Goal: Task Accomplishment & Management: Manage account settings

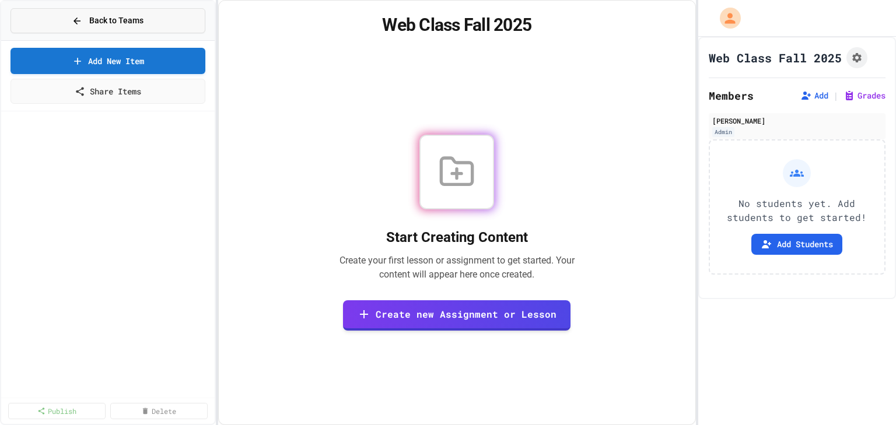
click at [79, 17] on icon at bounding box center [77, 21] width 10 height 10
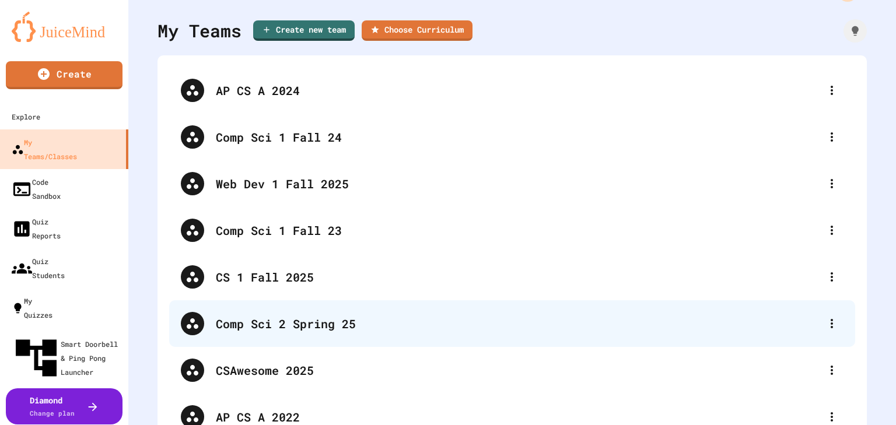
scroll to position [47, 0]
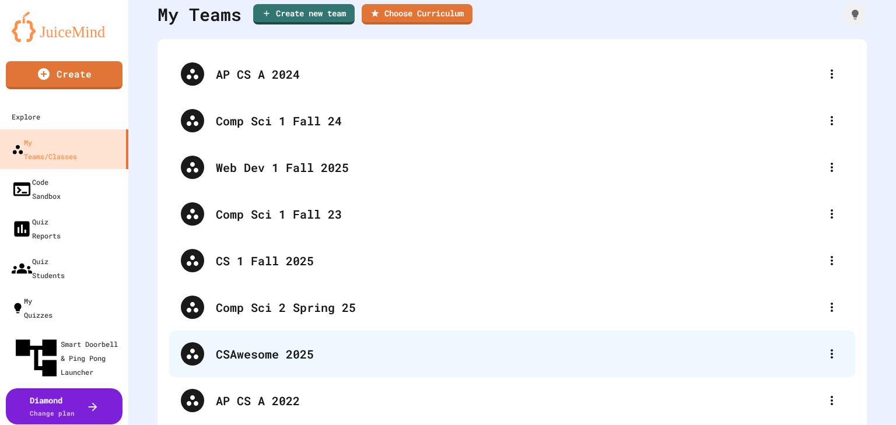
click at [264, 355] on div "CSAwesome 2025" at bounding box center [518, 353] width 604 height 17
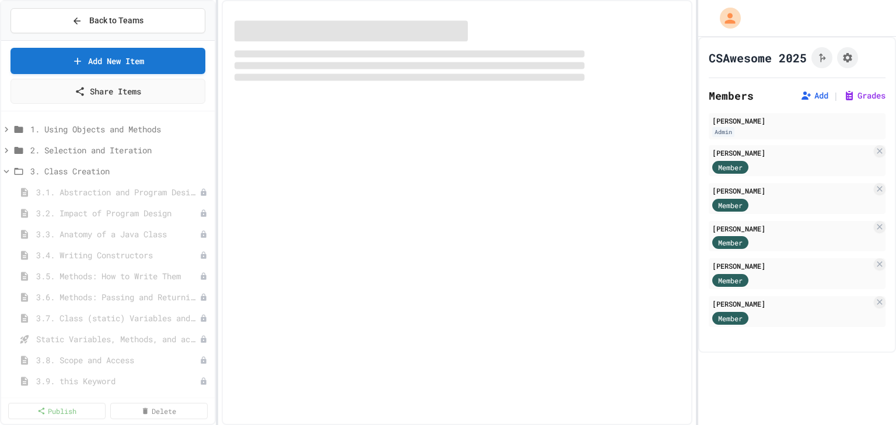
select select "***"
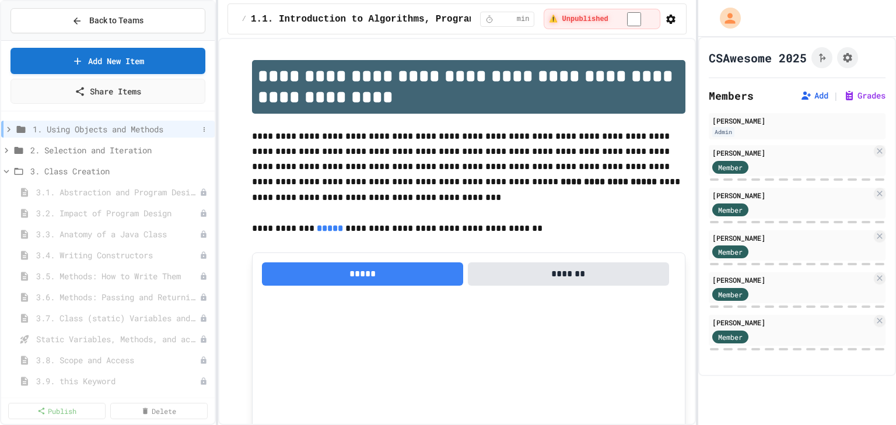
click at [10, 127] on icon at bounding box center [8, 129] width 10 height 10
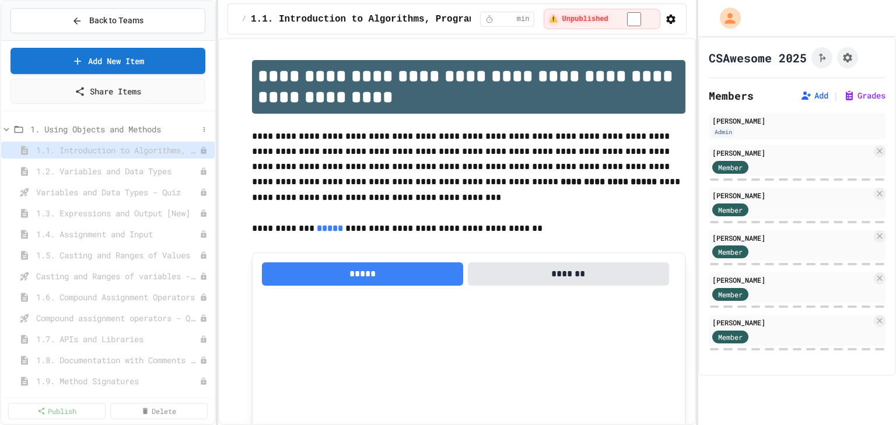
click at [85, 128] on span "1. Using Objects and Methods" at bounding box center [114, 129] width 168 height 12
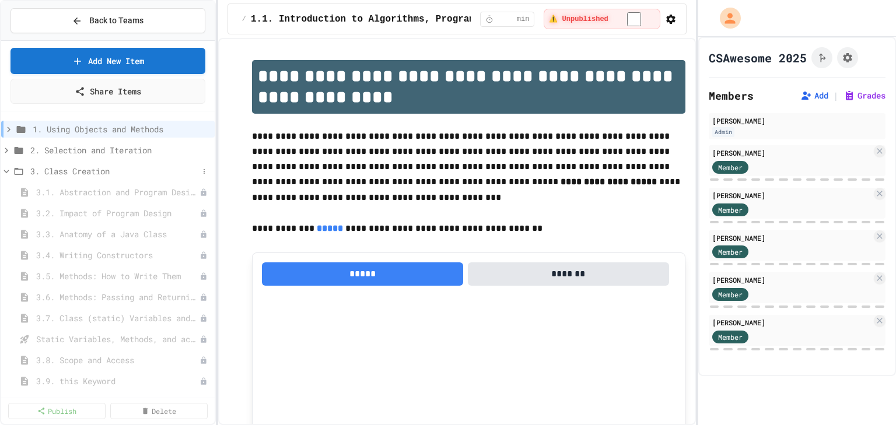
click at [6, 169] on icon at bounding box center [6, 171] width 10 height 10
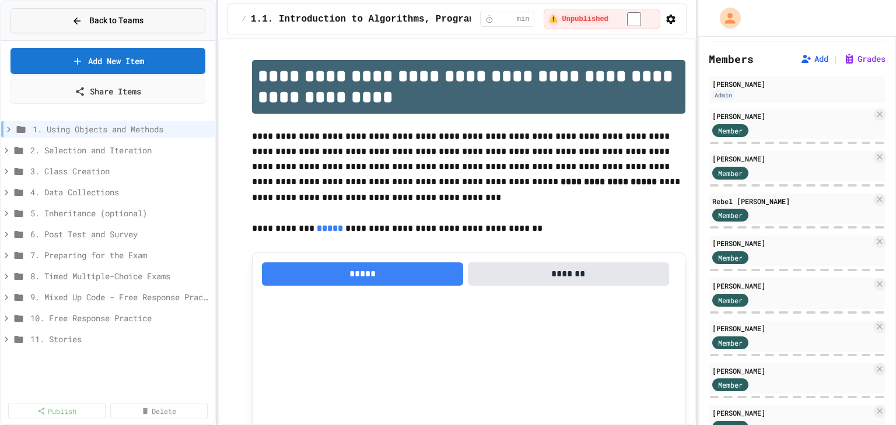
click at [86, 24] on div "Back to Teams" at bounding box center [108, 21] width 72 height 12
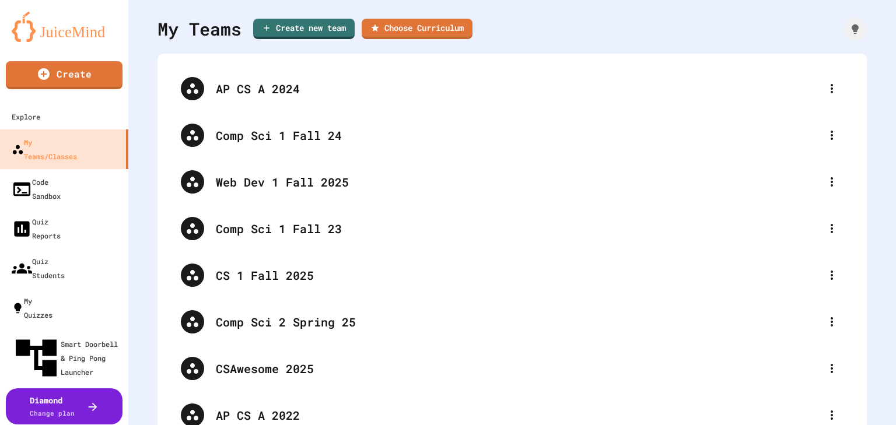
scroll to position [47, 0]
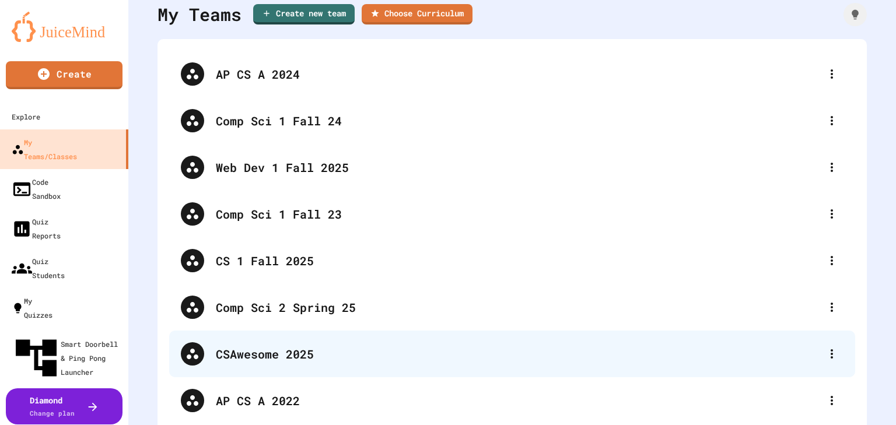
click at [239, 354] on div "CSAwesome 2025" at bounding box center [518, 353] width 604 height 17
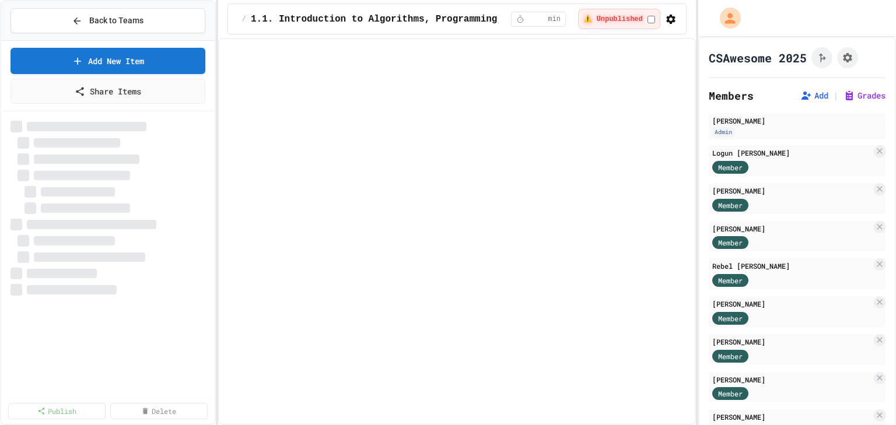
select select "***"
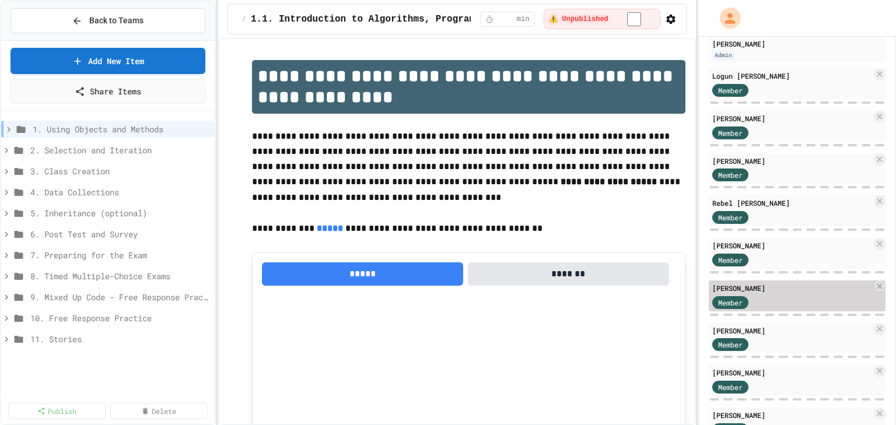
scroll to position [93, 0]
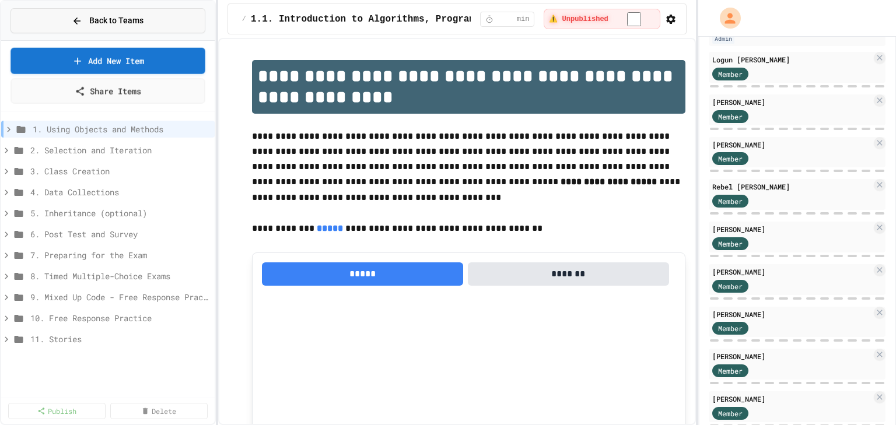
click at [121, 20] on span "Back to Teams" at bounding box center [116, 21] width 54 height 12
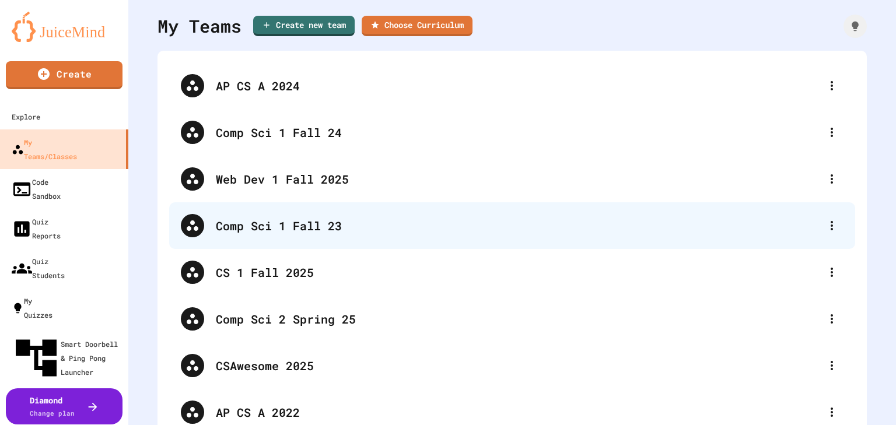
scroll to position [140, 0]
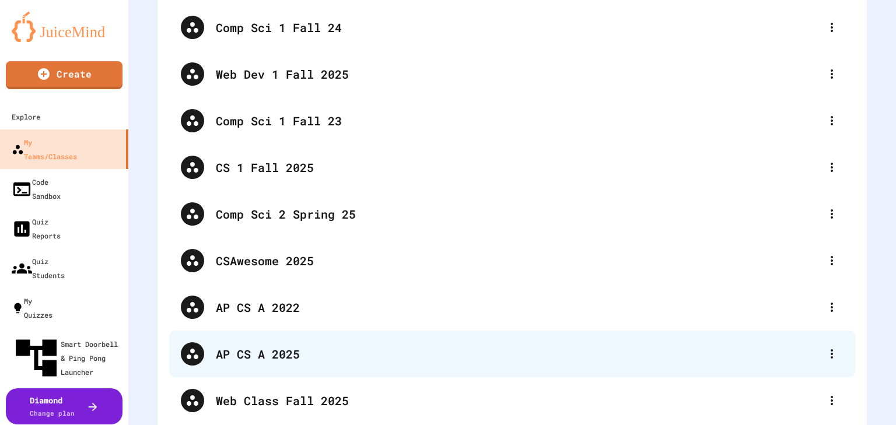
click at [258, 349] on div "AP CS A 2025" at bounding box center [518, 353] width 604 height 17
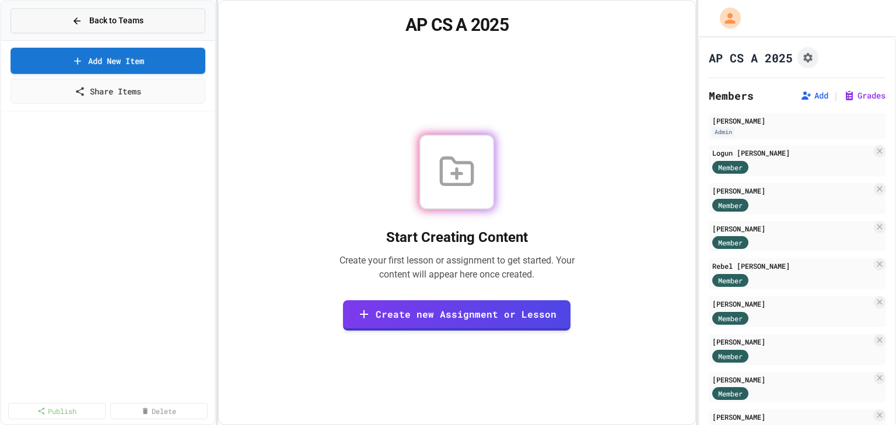
click at [125, 22] on span "Back to Teams" at bounding box center [116, 21] width 54 height 12
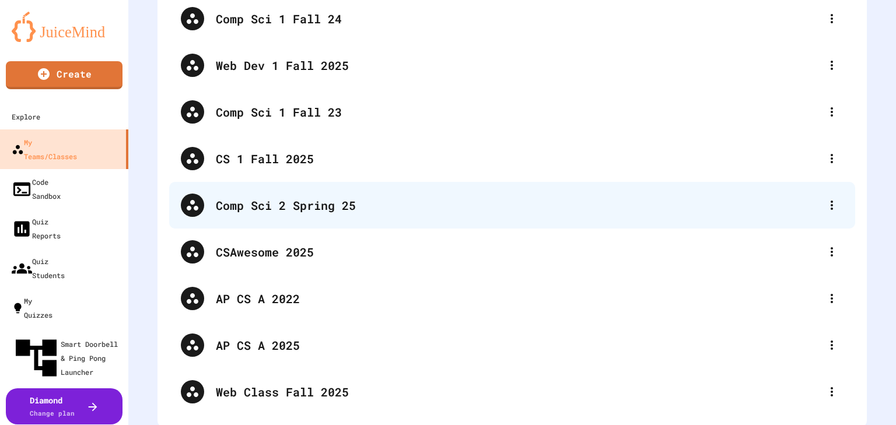
scroll to position [157, 0]
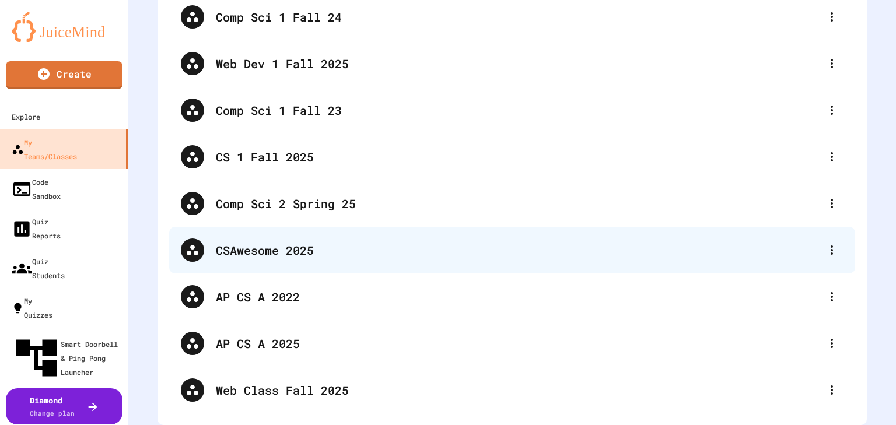
click at [252, 241] on div "CSAwesome 2025" at bounding box center [518, 249] width 604 height 17
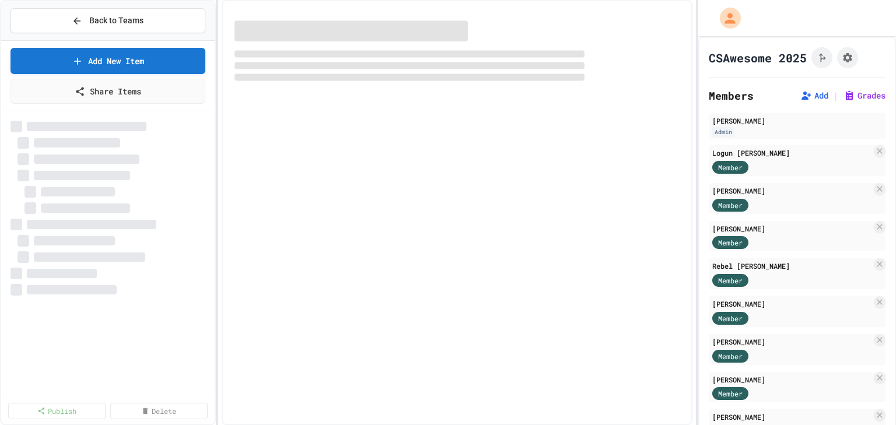
select select "***"
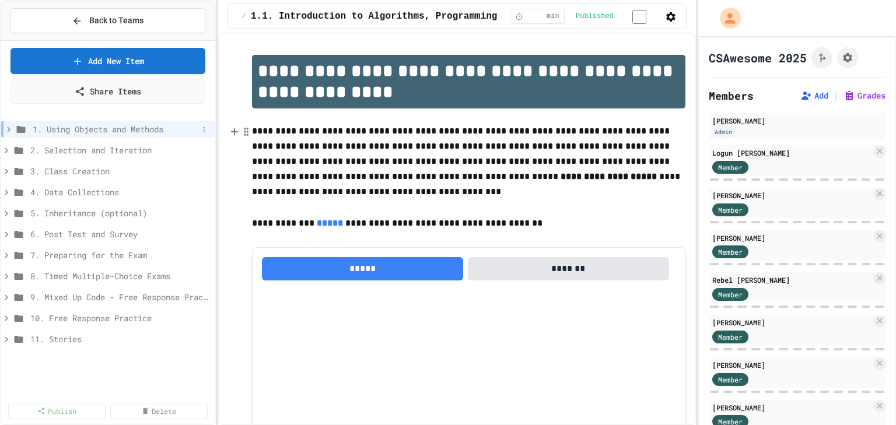
click at [8, 129] on icon at bounding box center [8, 129] width 3 height 5
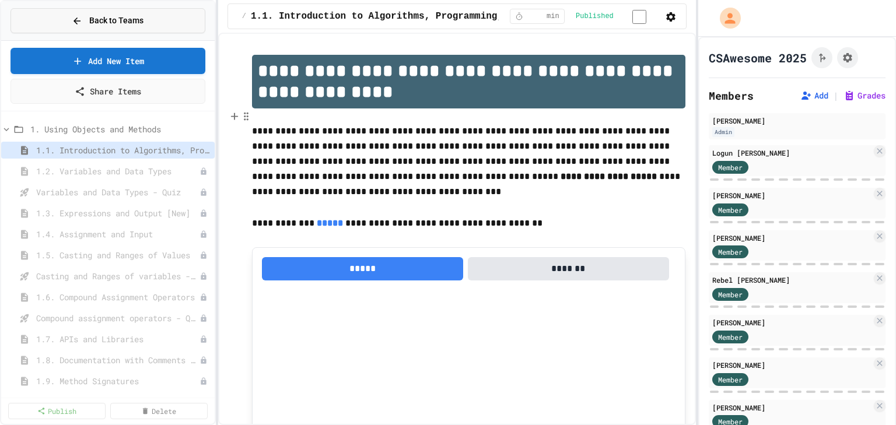
click at [117, 23] on span "Back to Teams" at bounding box center [116, 21] width 54 height 12
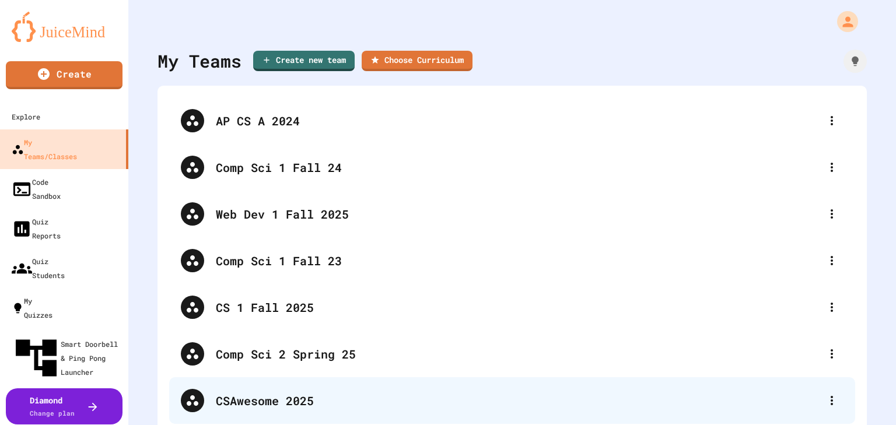
click at [298, 392] on div "CSAwesome 2025" at bounding box center [518, 400] width 604 height 17
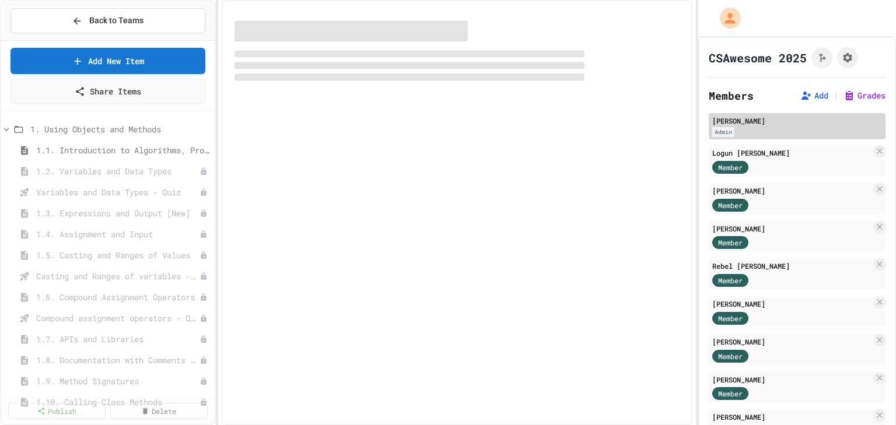
select select "***"
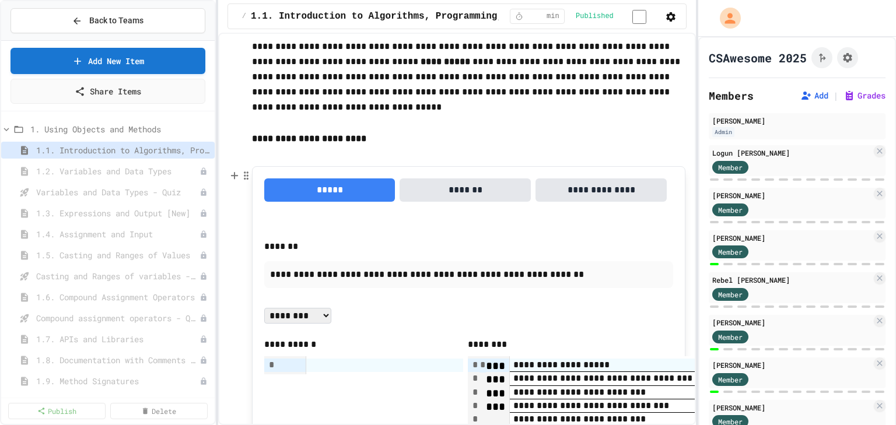
scroll to position [700, 0]
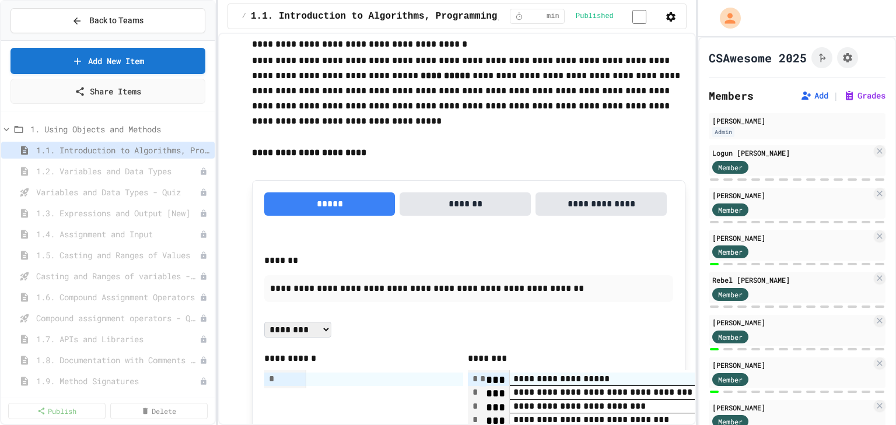
click at [317, 336] on select "**********" at bounding box center [297, 330] width 67 height 16
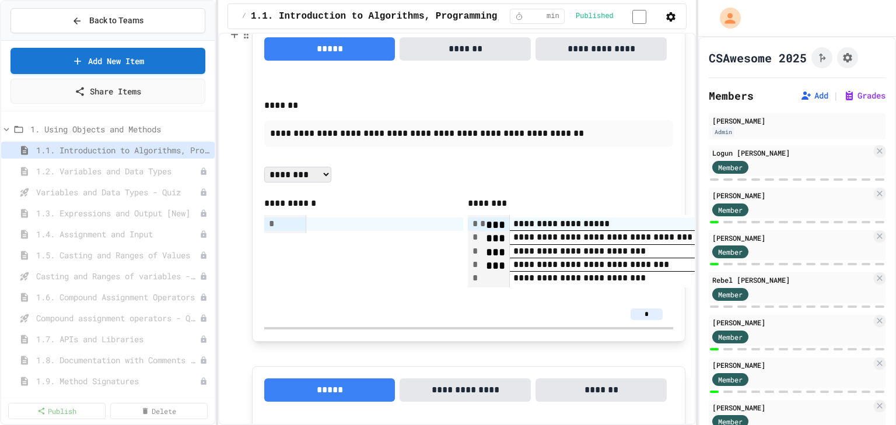
scroll to position [840, 0]
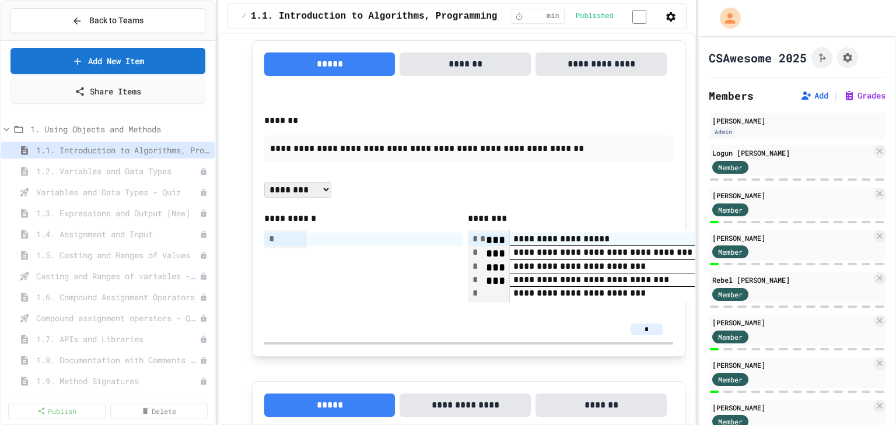
click at [611, 68] on button "**********" at bounding box center [600, 63] width 131 height 23
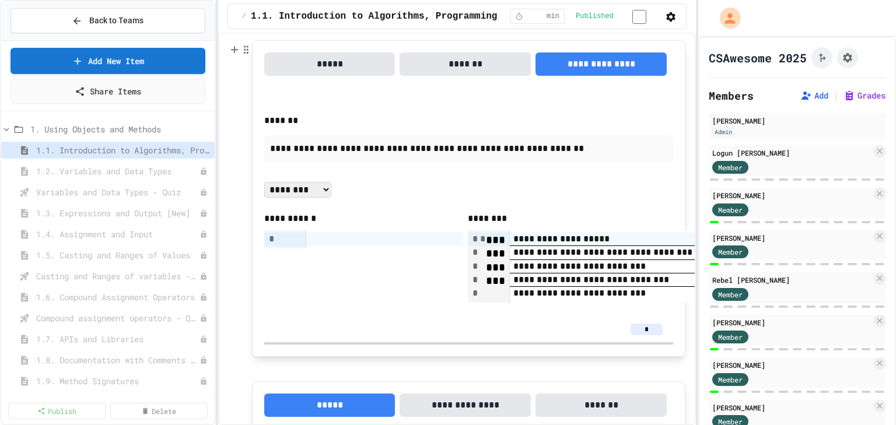
click at [480, 65] on button "*******" at bounding box center [464, 63] width 131 height 23
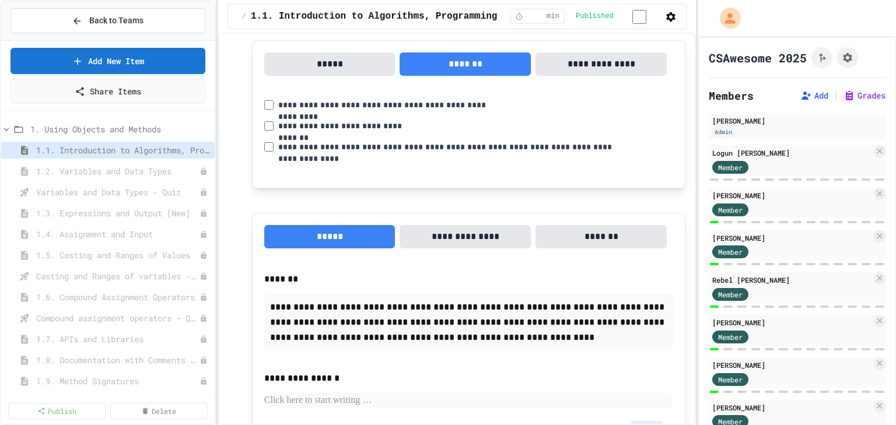
click at [348, 61] on button "*****" at bounding box center [329, 63] width 131 height 23
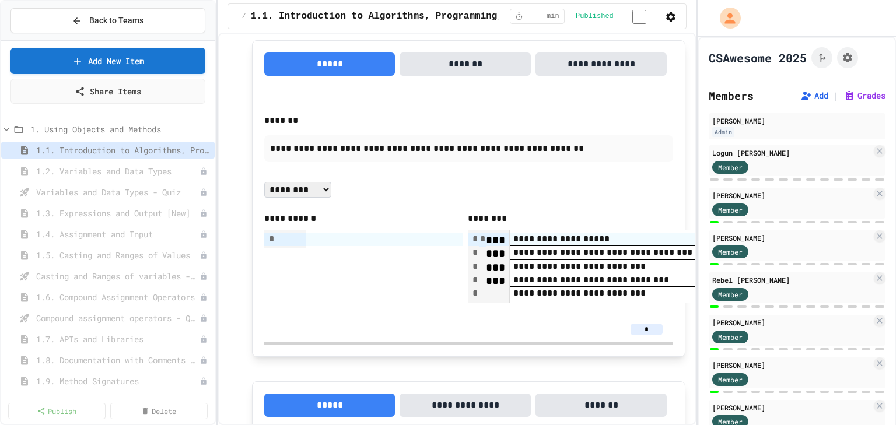
click at [320, 197] on select "**********" at bounding box center [297, 190] width 67 height 16
click at [285, 246] on div at bounding box center [293, 239] width 23 height 13
drag, startPoint x: 492, startPoint y: 246, endPoint x: 417, endPoint y: 252, distance: 75.5
click at [483, 243] on span "*" at bounding box center [482, 238] width 6 height 9
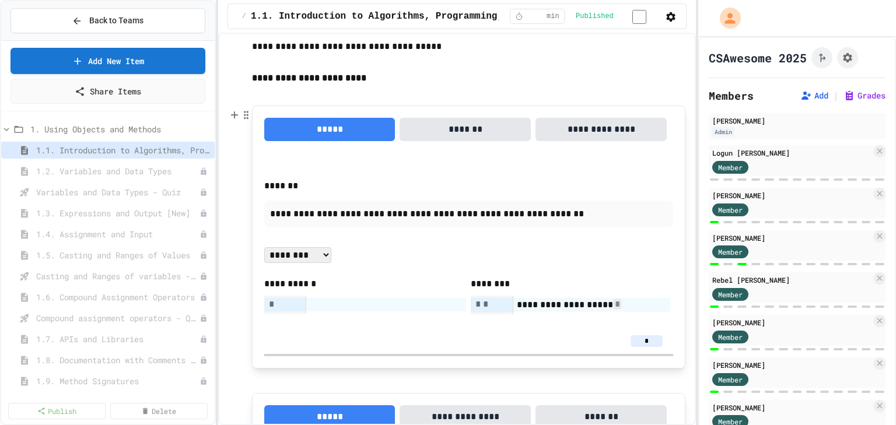
scroll to position [746, 0]
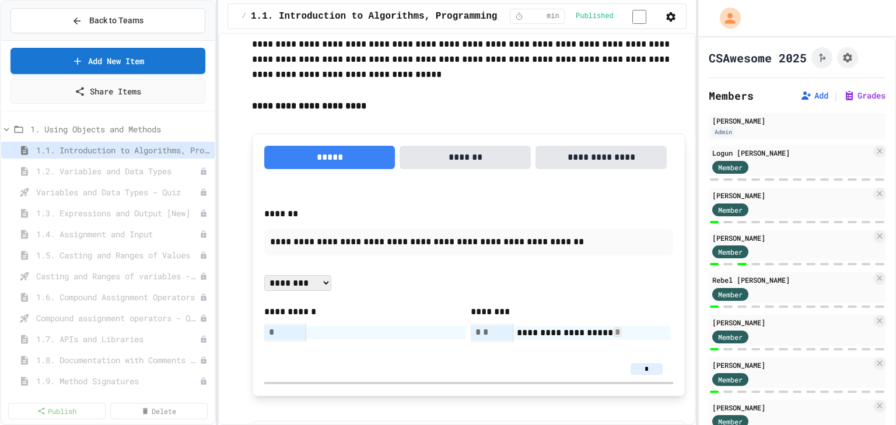
click at [350, 350] on div "**********" at bounding box center [468, 287] width 409 height 191
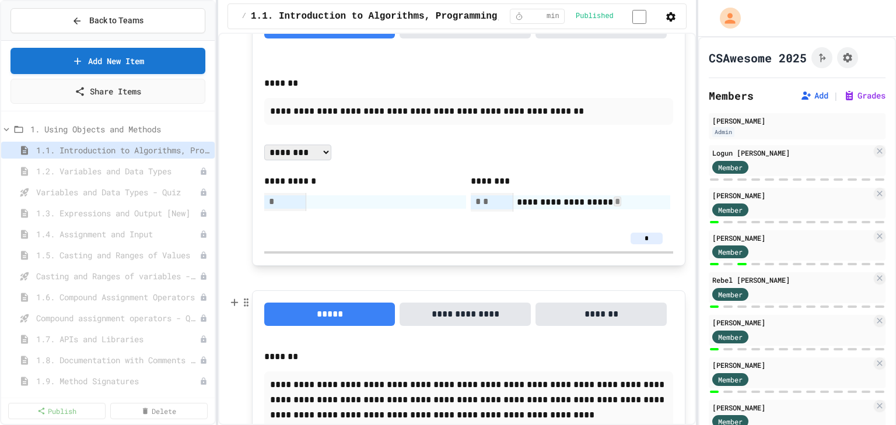
scroll to position [886, 0]
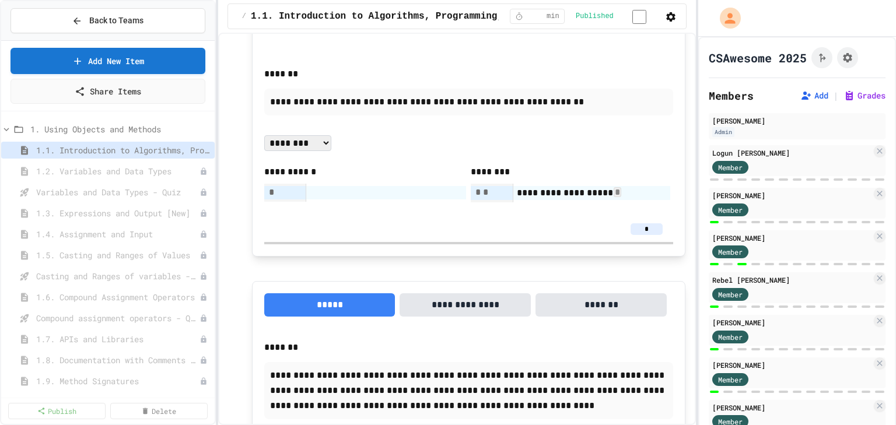
click at [619, 197] on span "*" at bounding box center [618, 192] width 8 height 10
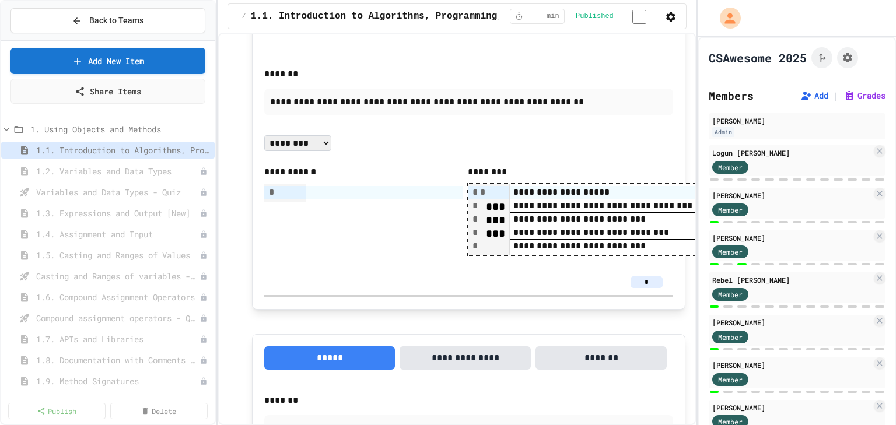
click at [278, 199] on div at bounding box center [279, 192] width 6 height 13
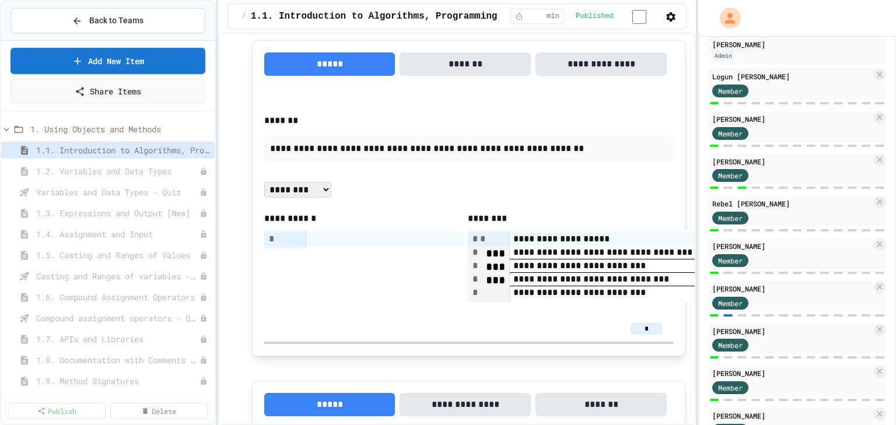
scroll to position [93, 0]
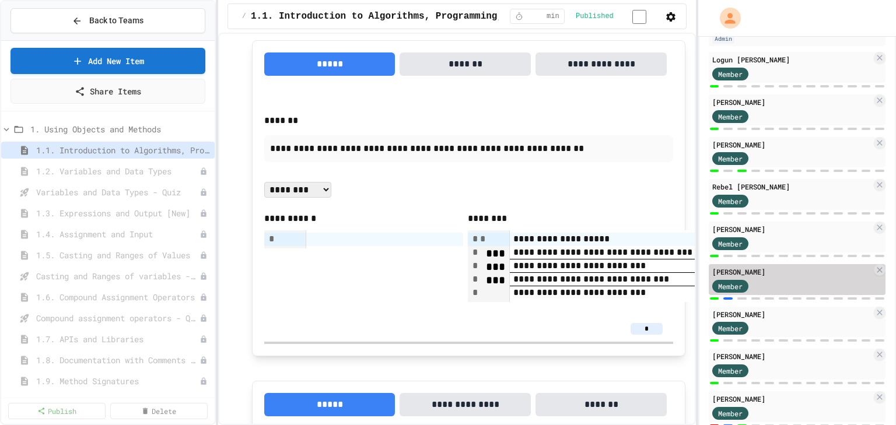
click at [810, 283] on div "Member" at bounding box center [791, 285] width 159 height 15
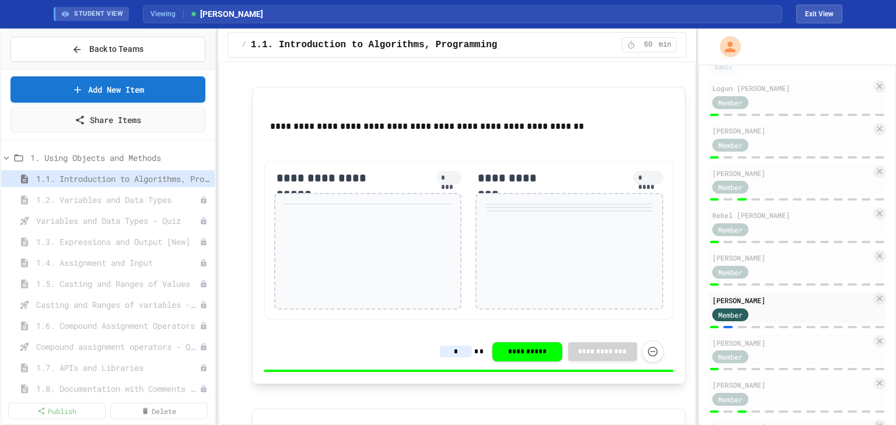
scroll to position [807, 0]
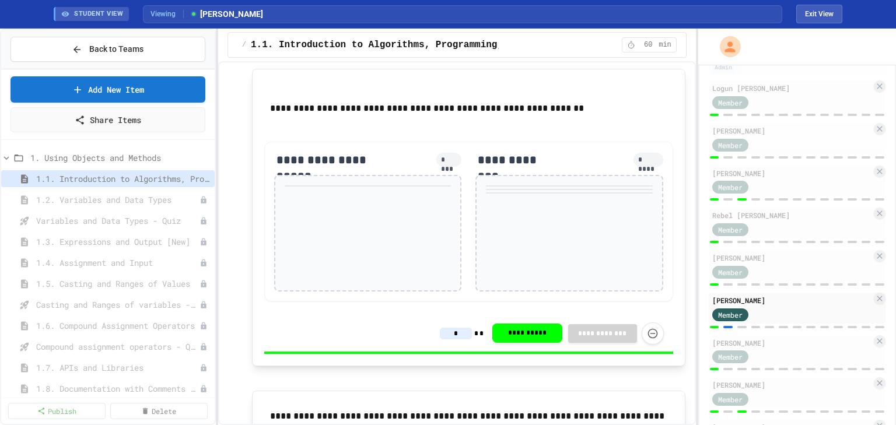
click at [516, 331] on button "**********" at bounding box center [527, 333] width 70 height 20
click at [732, 269] on span "Member" at bounding box center [730, 272] width 24 height 10
click at [731, 311] on div "Member" at bounding box center [731, 316] width 51 height 24
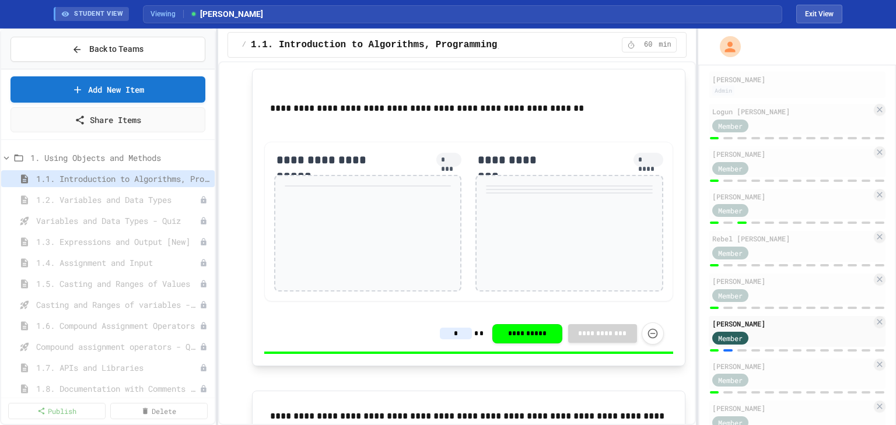
scroll to position [0, 0]
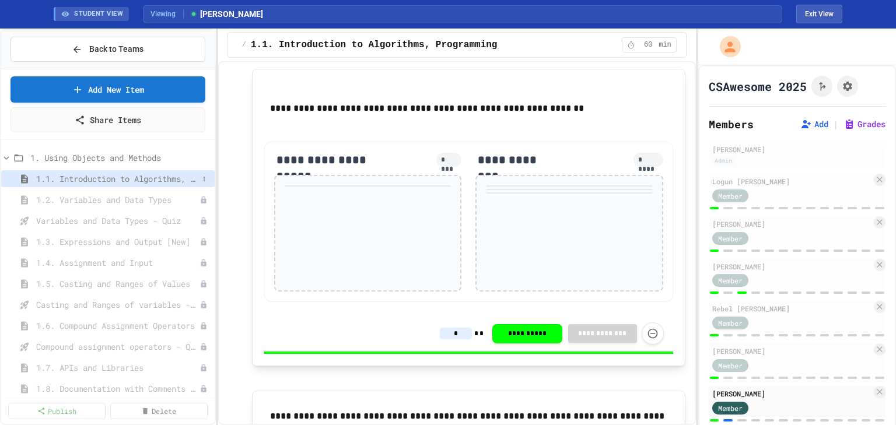
click at [75, 178] on span "1.1. Introduction to Algorithms, Programming, and Compilers" at bounding box center [117, 179] width 162 height 12
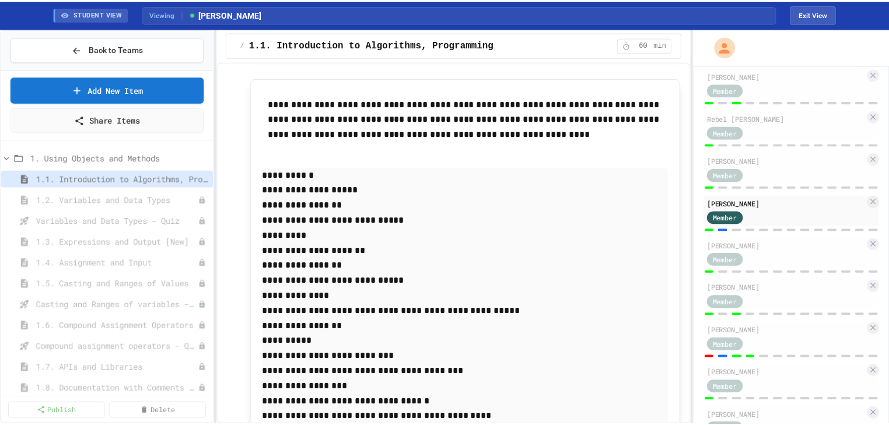
scroll to position [236, 0]
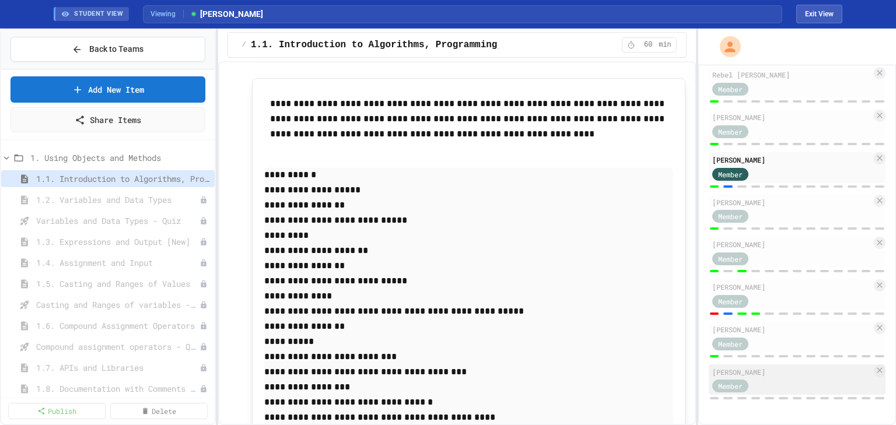
click at [723, 388] on span "Member" at bounding box center [730, 386] width 24 height 10
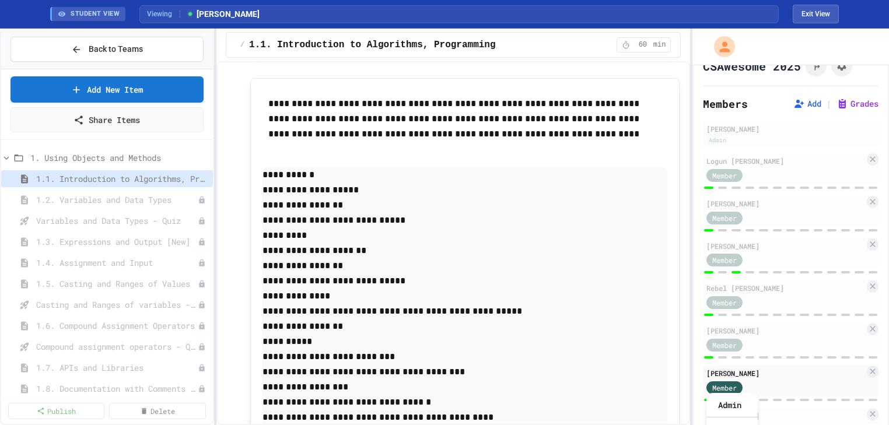
scroll to position [0, 0]
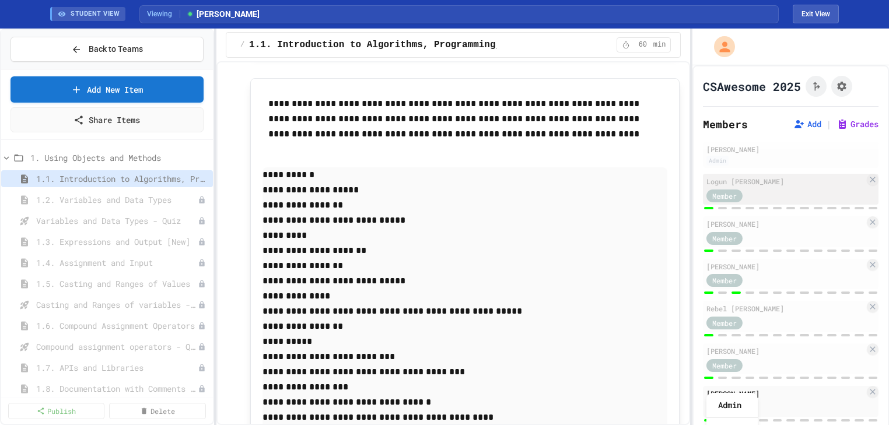
click at [728, 197] on span "Member" at bounding box center [724, 196] width 24 height 10
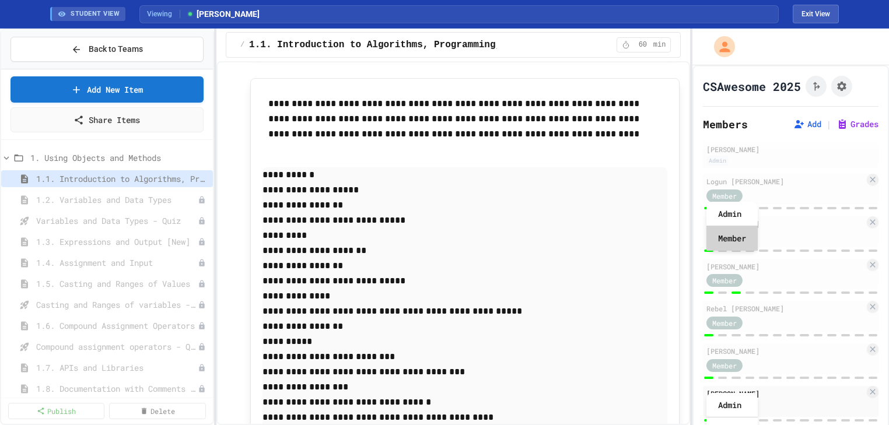
click at [730, 242] on div "Member" at bounding box center [731, 238] width 51 height 24
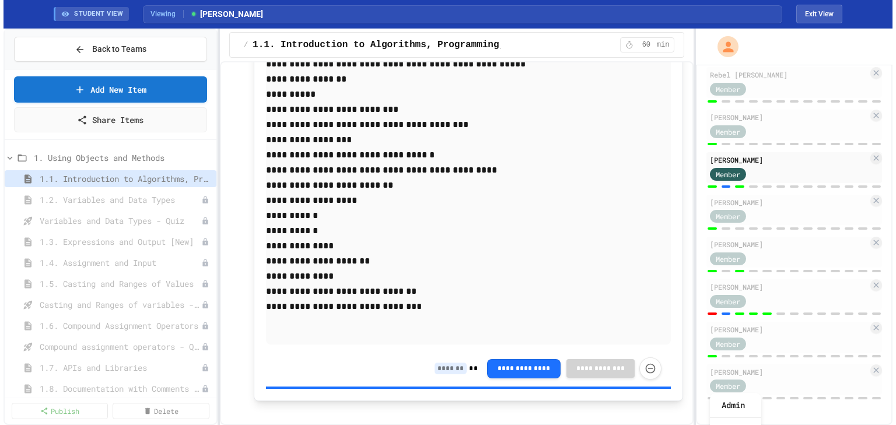
scroll to position [1400, 0]
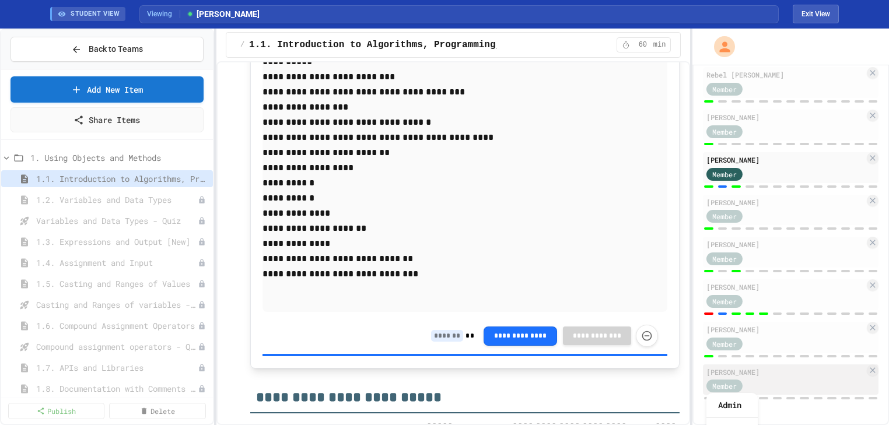
click at [729, 387] on span "Member" at bounding box center [724, 386] width 24 height 10
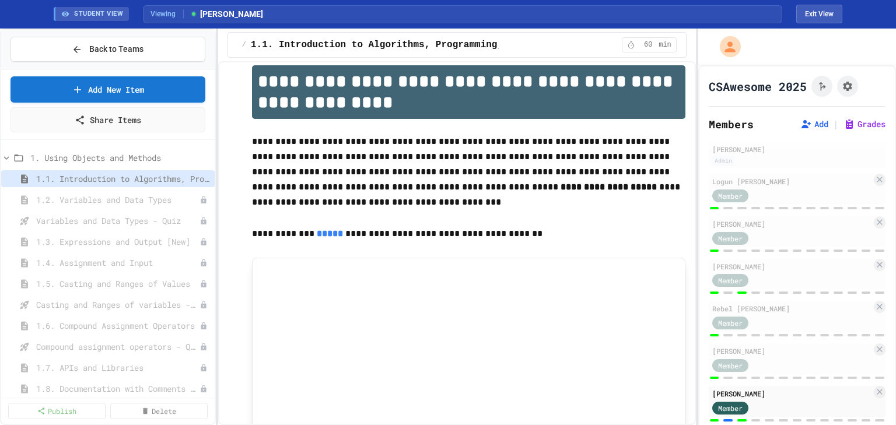
scroll to position [0, 0]
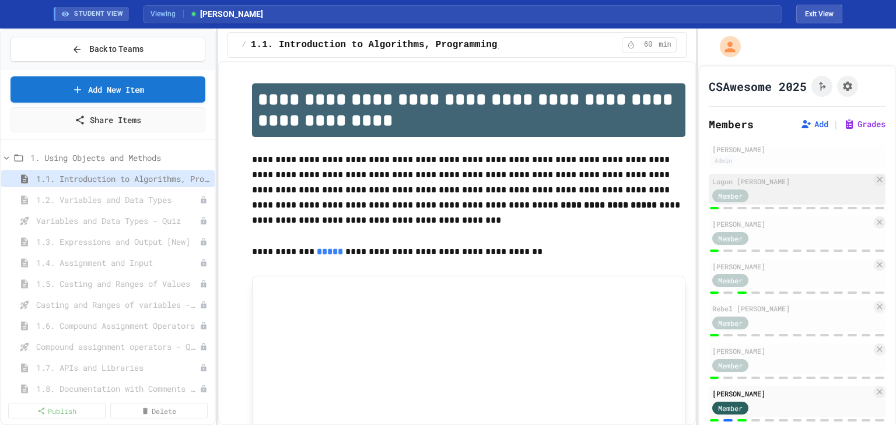
click at [730, 190] on div "Member" at bounding box center [730, 196] width 36 height 13
click at [578, 244] on p "**********" at bounding box center [468, 252] width 433 height 16
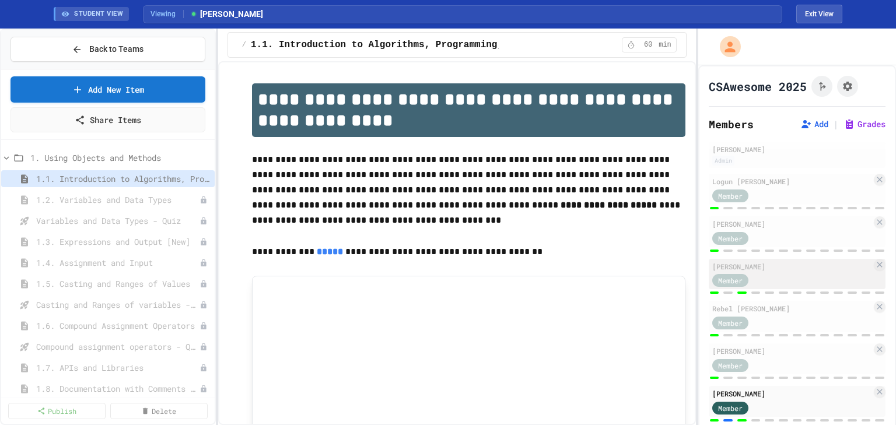
click at [743, 271] on div "Nalani Jordan Member" at bounding box center [797, 274] width 177 height 31
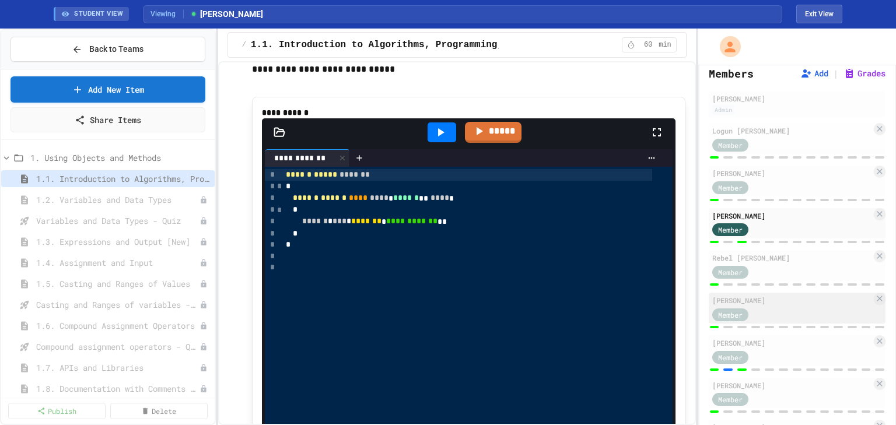
scroll to position [93, 0]
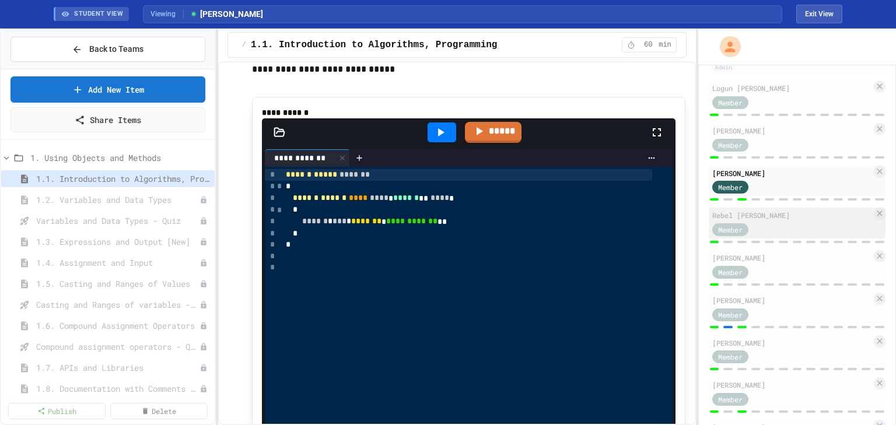
click at [721, 229] on span "Member" at bounding box center [730, 230] width 24 height 10
click at [739, 272] on div "Member" at bounding box center [731, 273] width 51 height 24
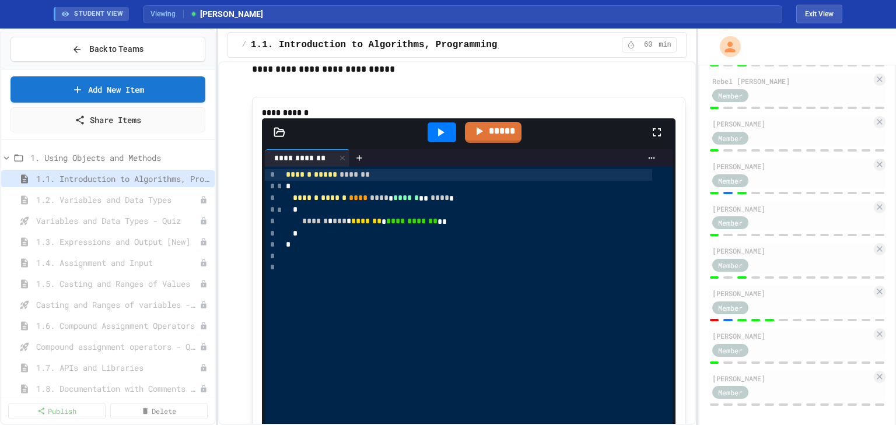
scroll to position [236, 0]
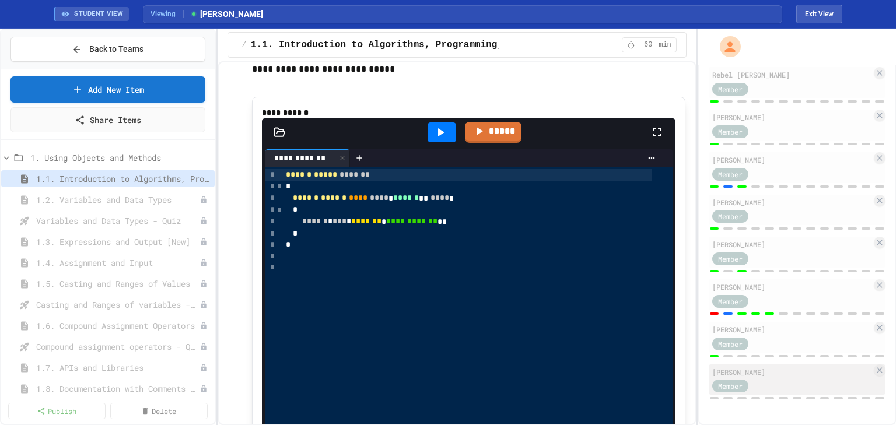
click at [730, 383] on span "Member" at bounding box center [730, 386] width 24 height 10
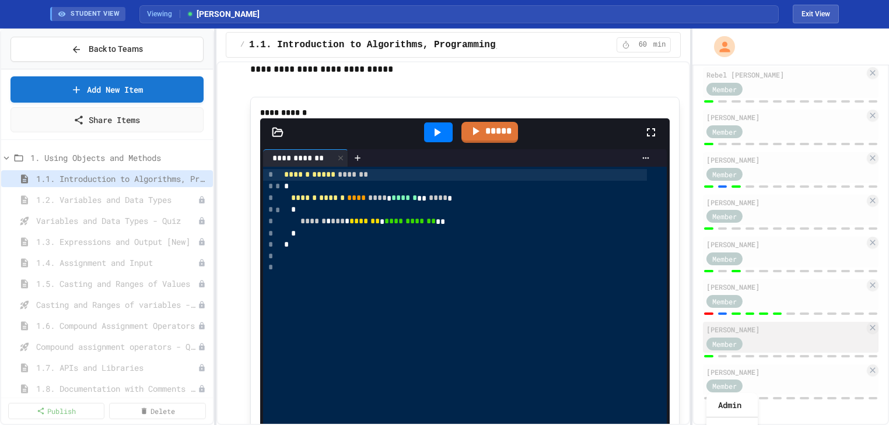
click at [730, 341] on span "Member" at bounding box center [724, 344] width 24 height 10
click at [725, 385] on div "Member" at bounding box center [731, 387] width 51 height 24
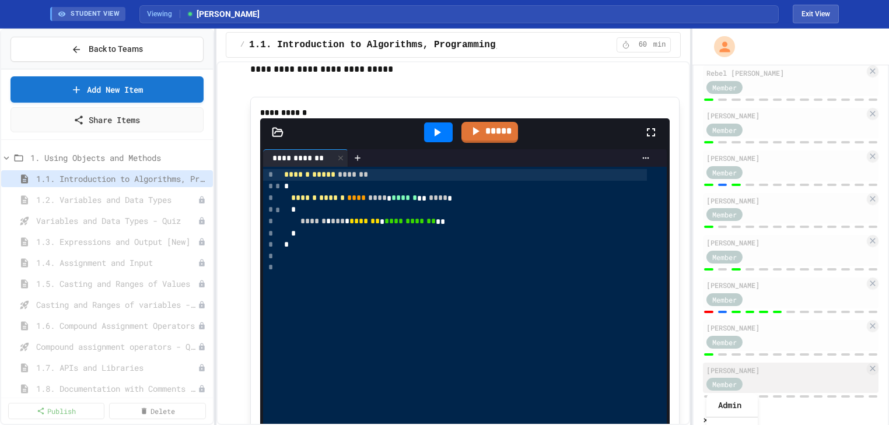
drag, startPoint x: 480, startPoint y: 363, endPoint x: 748, endPoint y: 366, distance: 268.3
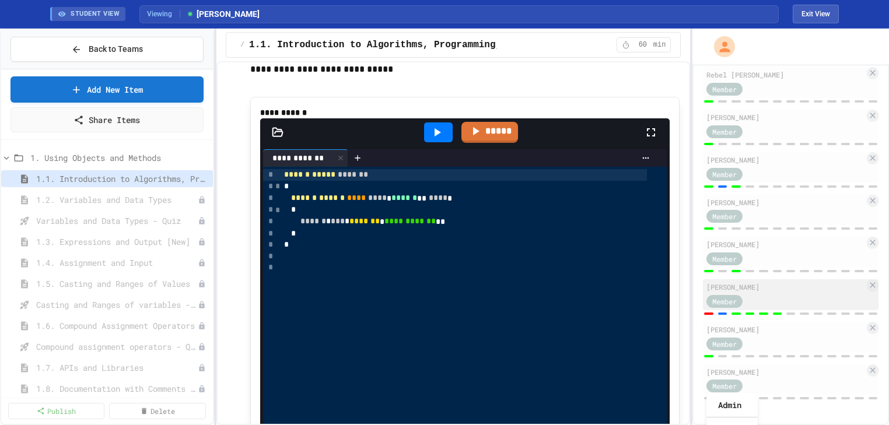
click at [739, 290] on div "[PERSON_NAME]" at bounding box center [785, 287] width 158 height 10
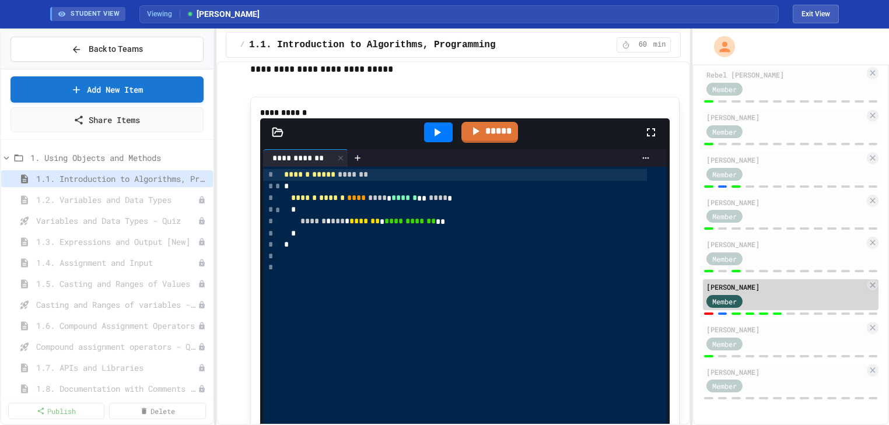
type input "*"
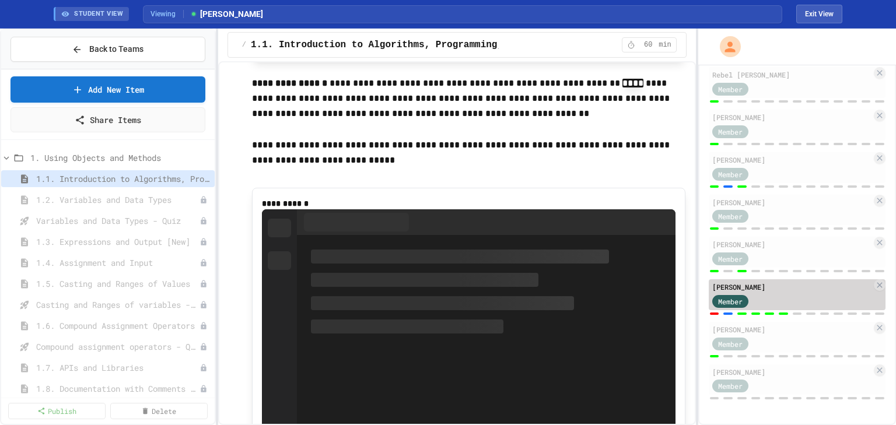
scroll to position [1817, 0]
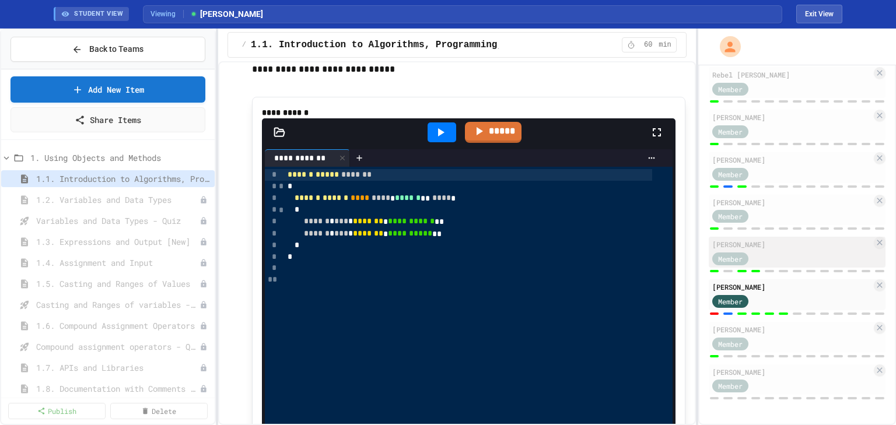
click at [735, 248] on div "[PERSON_NAME]" at bounding box center [791, 244] width 159 height 10
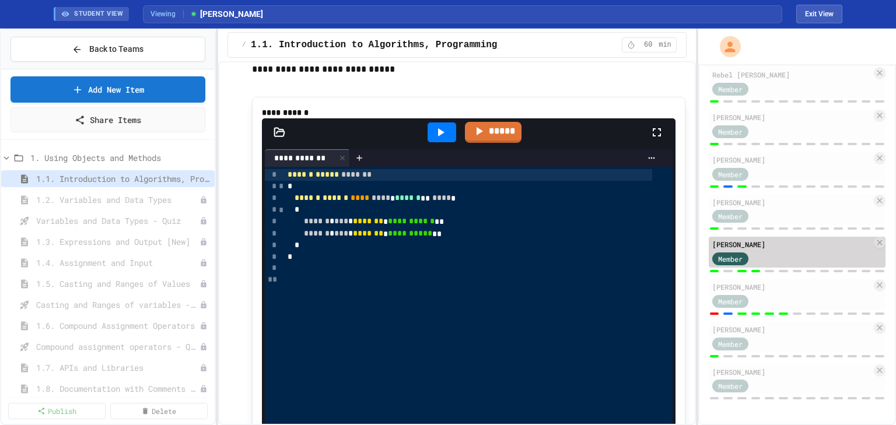
type input "*"
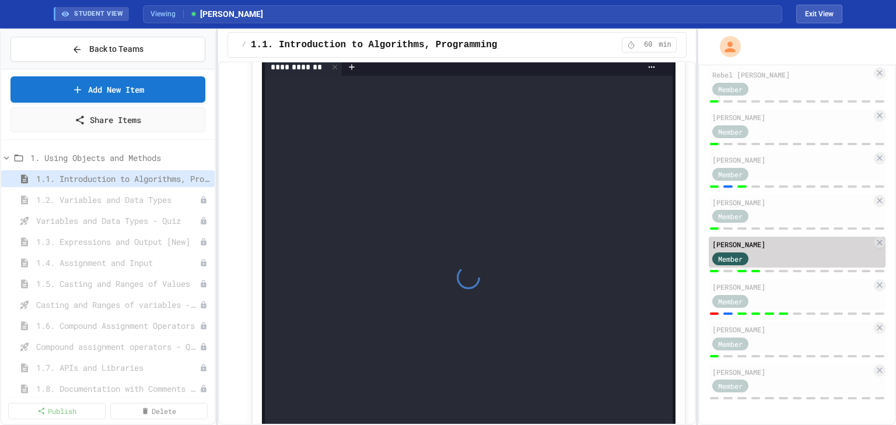
scroll to position [1726, 0]
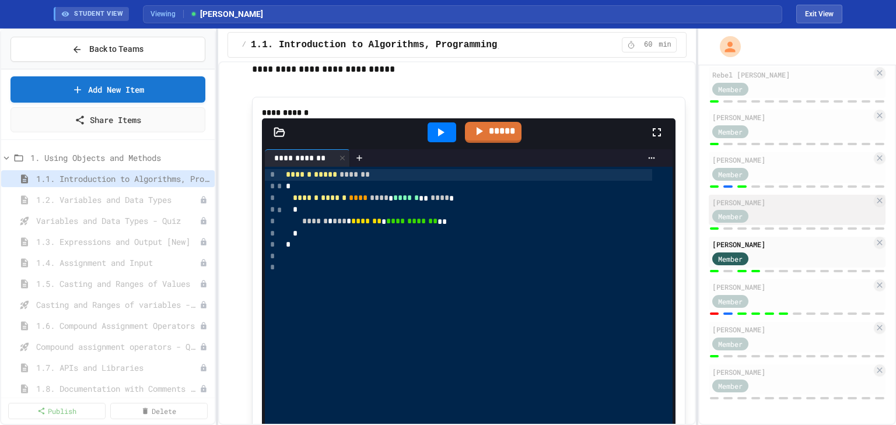
click at [735, 205] on div "[PERSON_NAME]" at bounding box center [791, 202] width 159 height 10
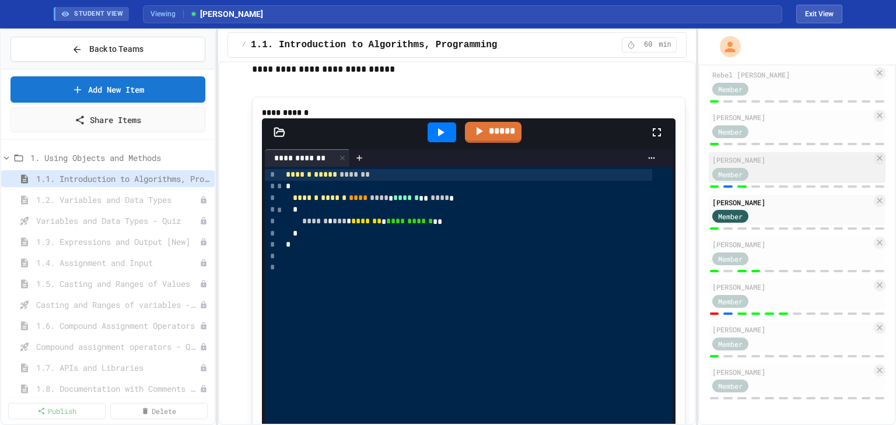
click at [739, 159] on div "[PERSON_NAME]" at bounding box center [791, 160] width 159 height 10
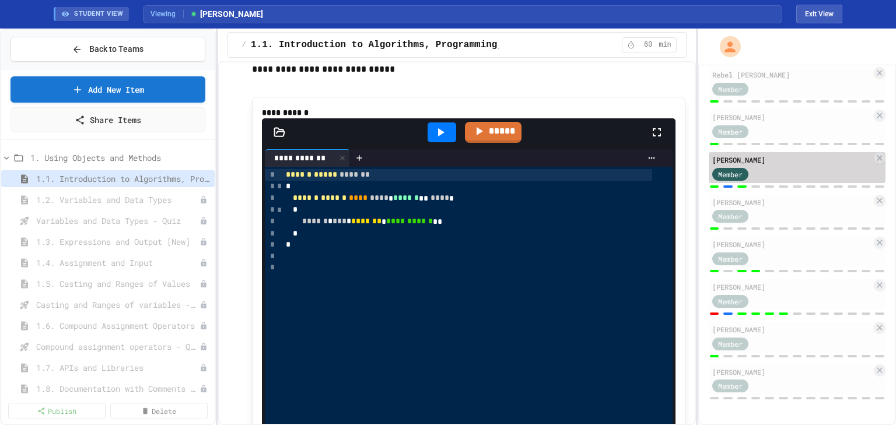
type input "*"
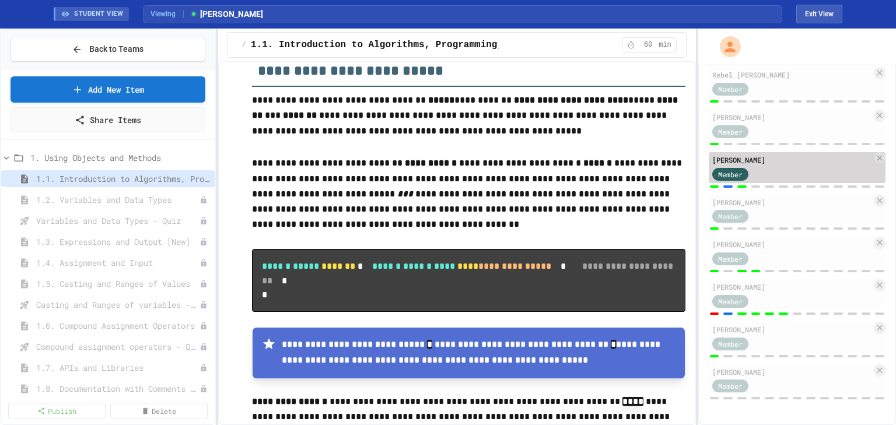
scroll to position [2136, 0]
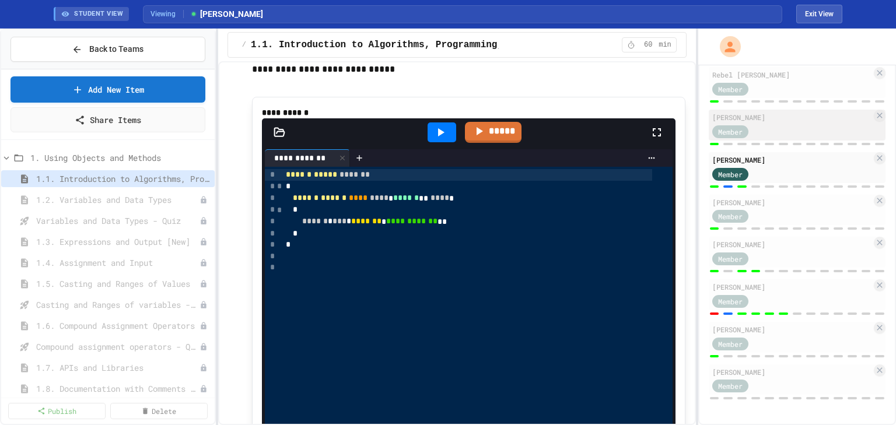
click at [738, 120] on div "[PERSON_NAME]" at bounding box center [791, 117] width 159 height 10
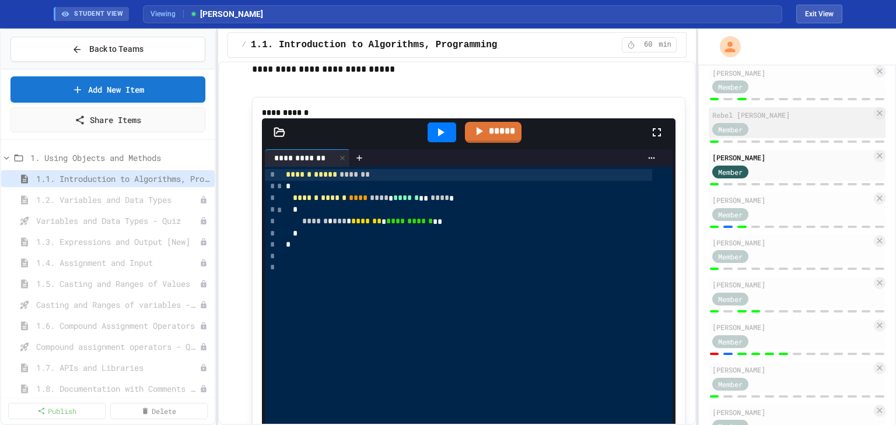
scroll to position [189, 0]
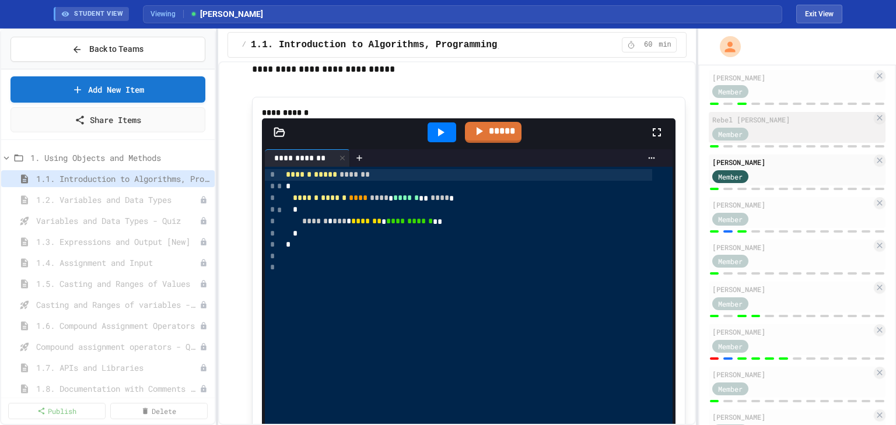
click at [727, 124] on div "Rebel [PERSON_NAME]" at bounding box center [791, 119] width 159 height 10
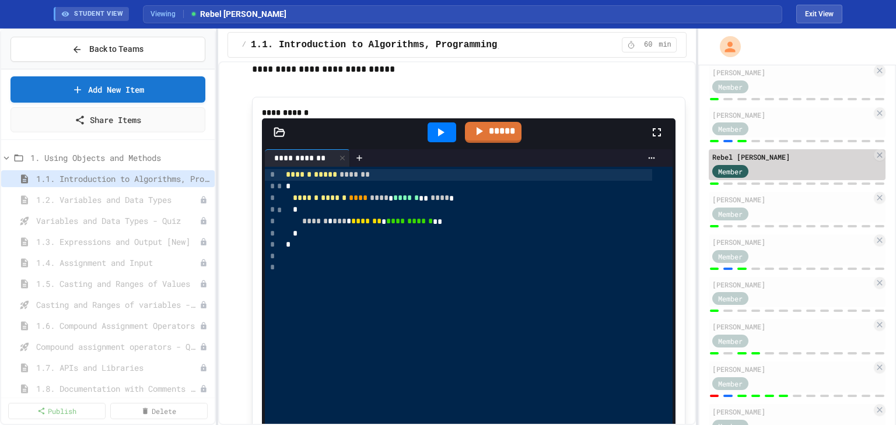
scroll to position [142, 0]
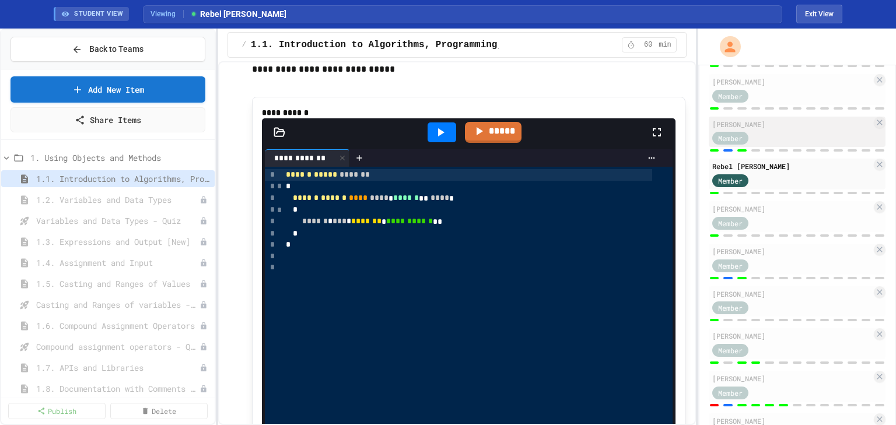
click at [725, 132] on div "Member" at bounding box center [730, 138] width 36 height 13
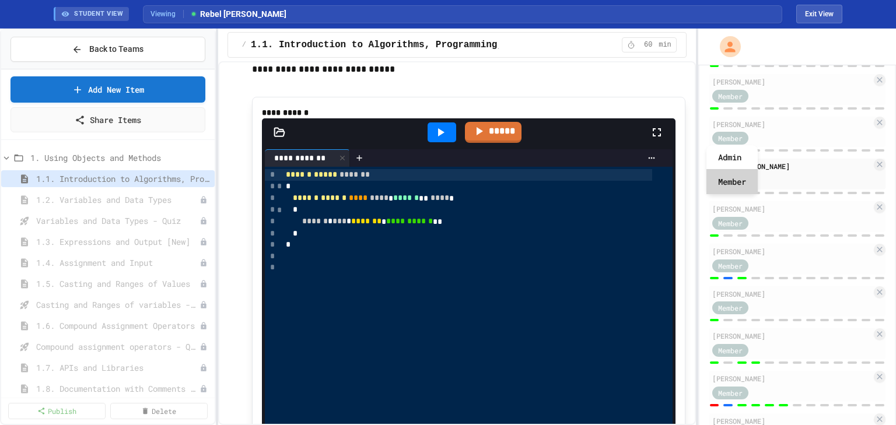
click at [735, 179] on div "Member" at bounding box center [731, 182] width 51 height 24
drag, startPoint x: 477, startPoint y: 365, endPoint x: 638, endPoint y: 294, distance: 176.0
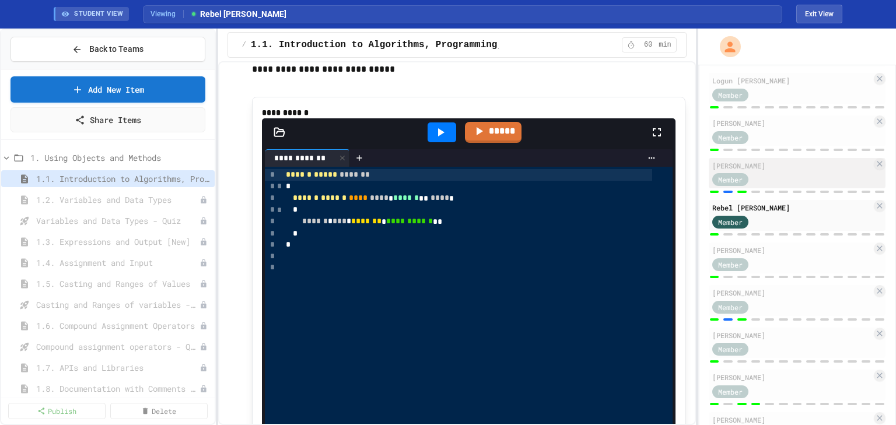
scroll to position [96, 0]
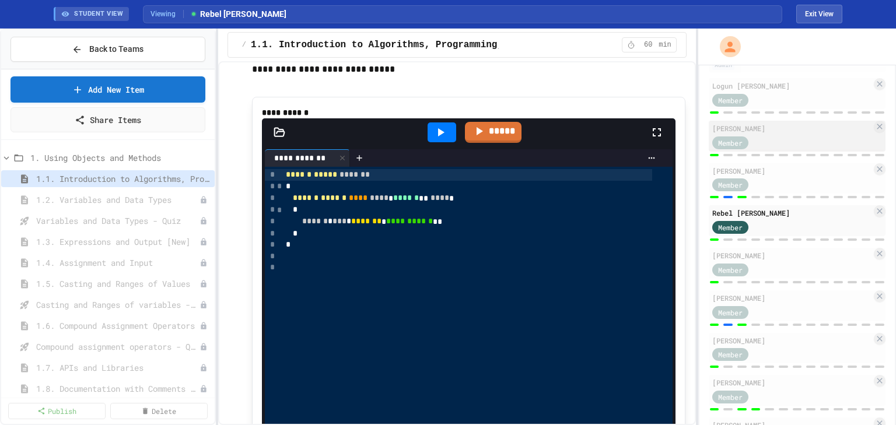
click at [734, 140] on span "Member" at bounding box center [730, 143] width 24 height 10
click at [743, 184] on div "Member" at bounding box center [731, 185] width 51 height 24
drag, startPoint x: 492, startPoint y: 362, endPoint x: 872, endPoint y: 137, distance: 441.6
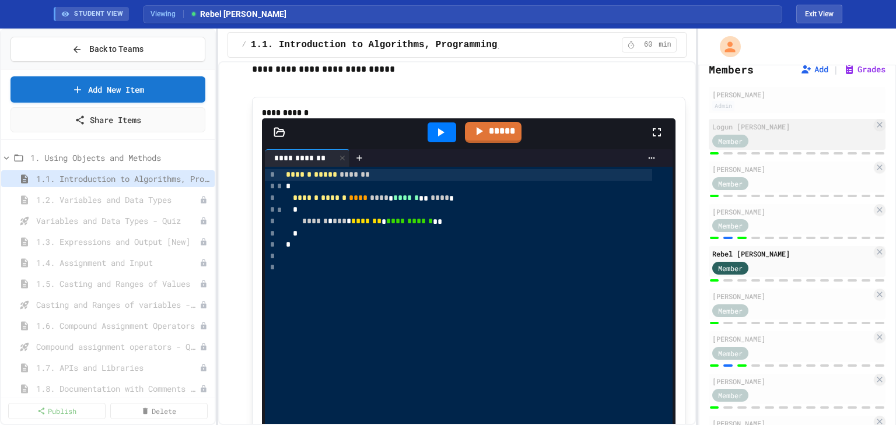
scroll to position [49, 0]
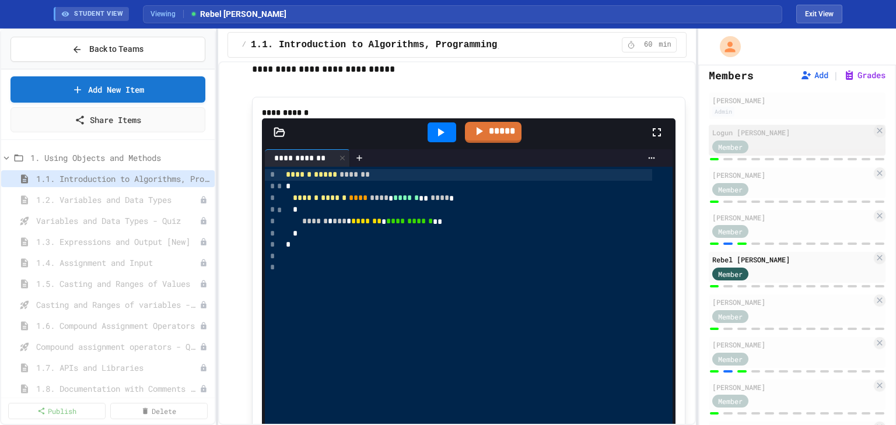
click at [730, 139] on div "Member" at bounding box center [741, 146] width 58 height 15
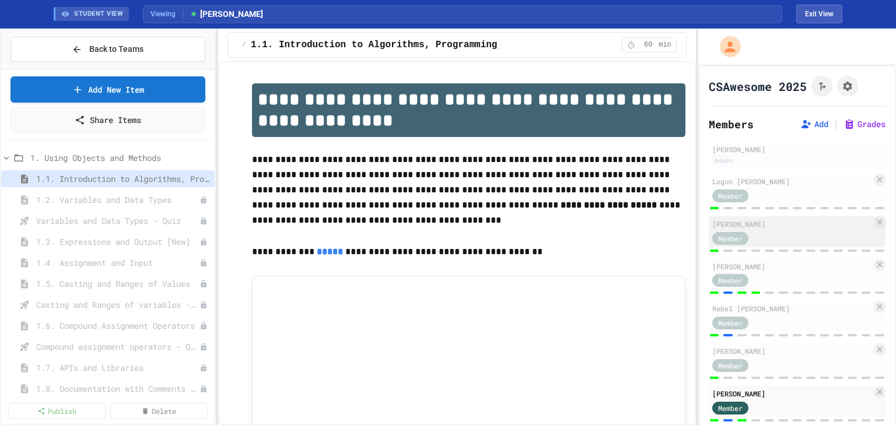
scroll to position [3170, 0]
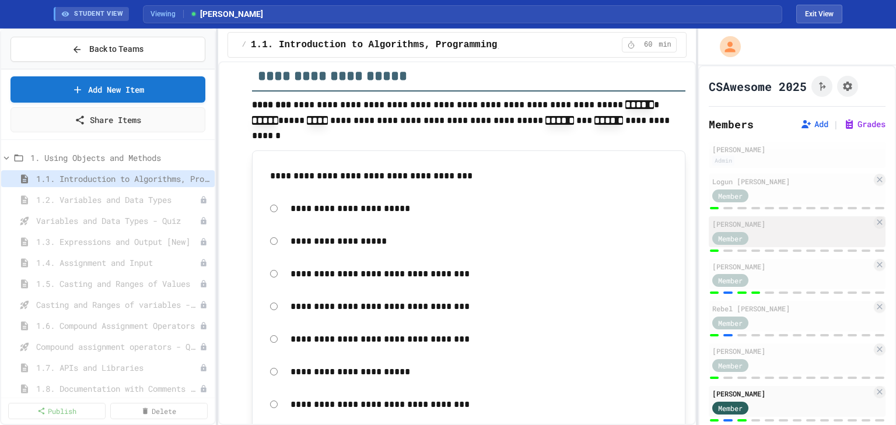
click at [811, 240] on div "Member" at bounding box center [791, 237] width 159 height 15
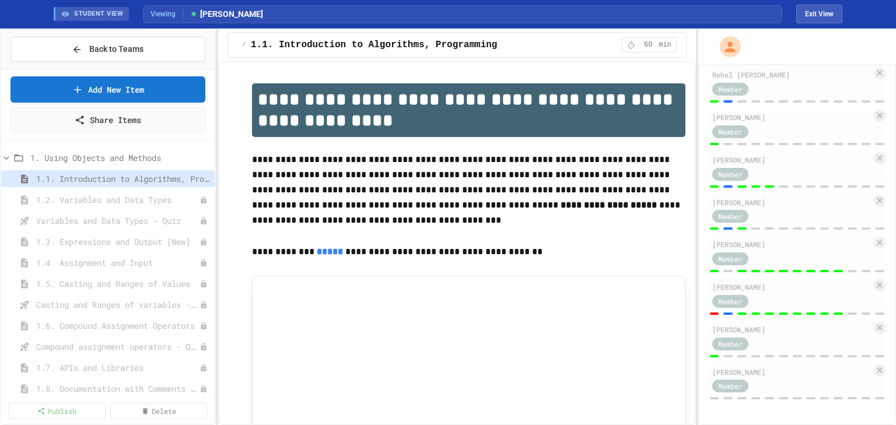
type input "*"
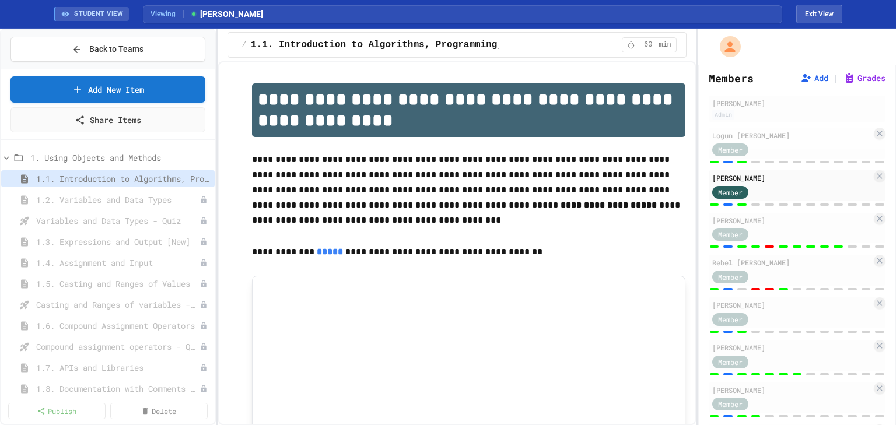
scroll to position [47, 0]
type input "*"
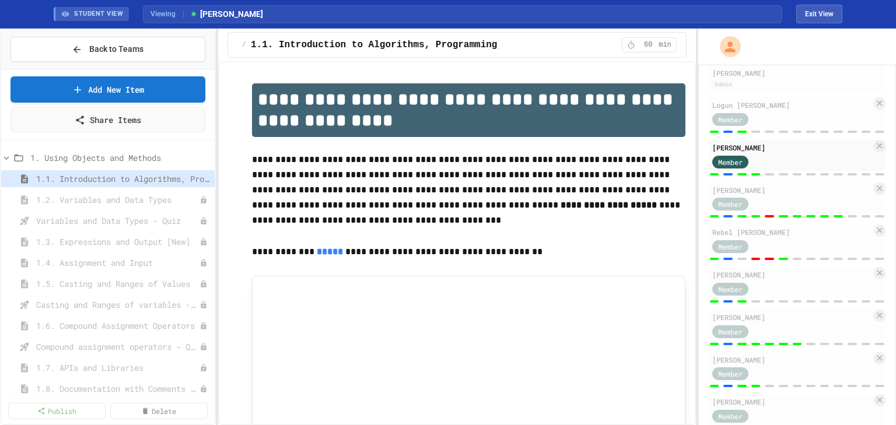
scroll to position [93, 0]
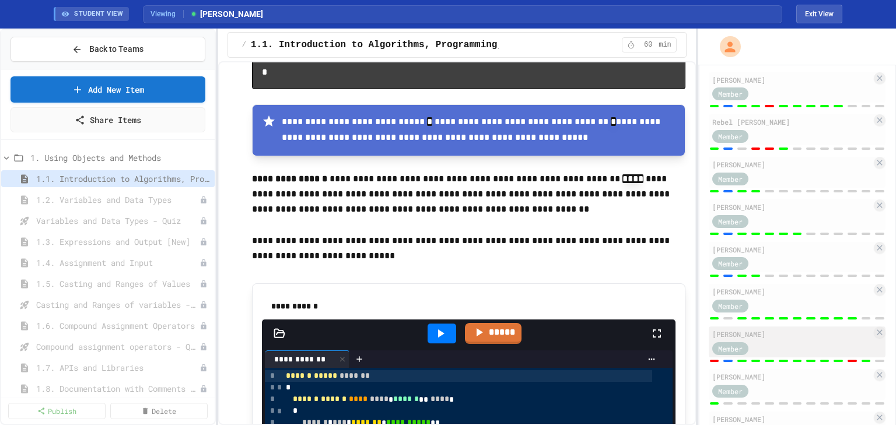
scroll to position [236, 0]
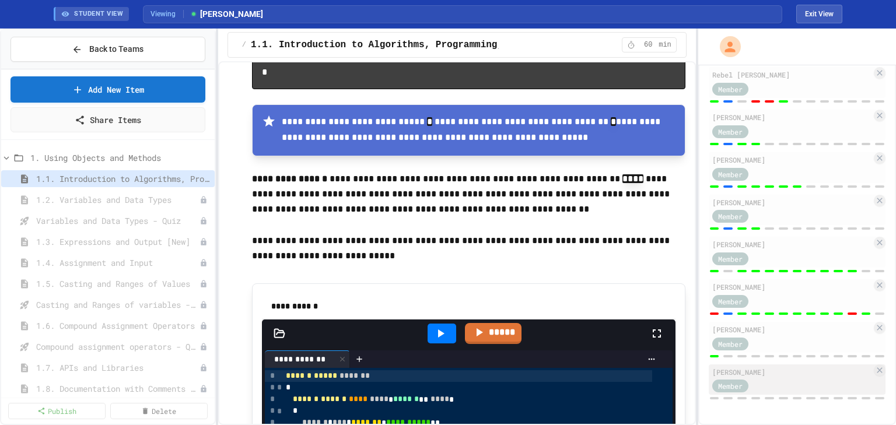
click at [816, 382] on div "Member" at bounding box center [791, 385] width 159 height 15
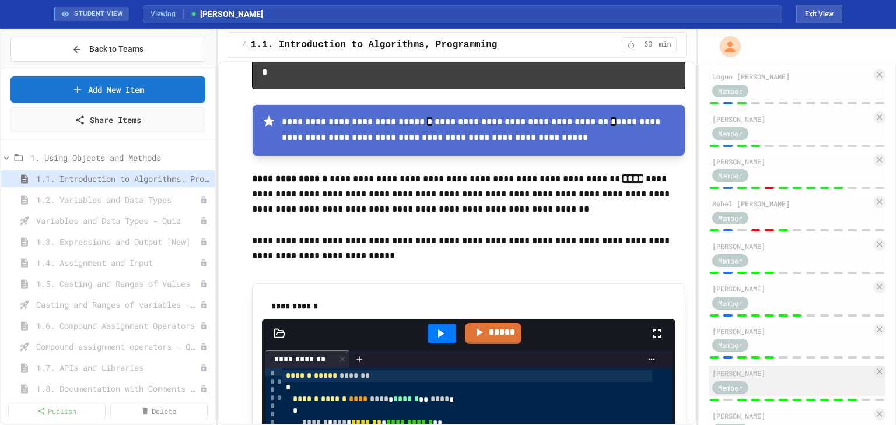
scroll to position [96, 0]
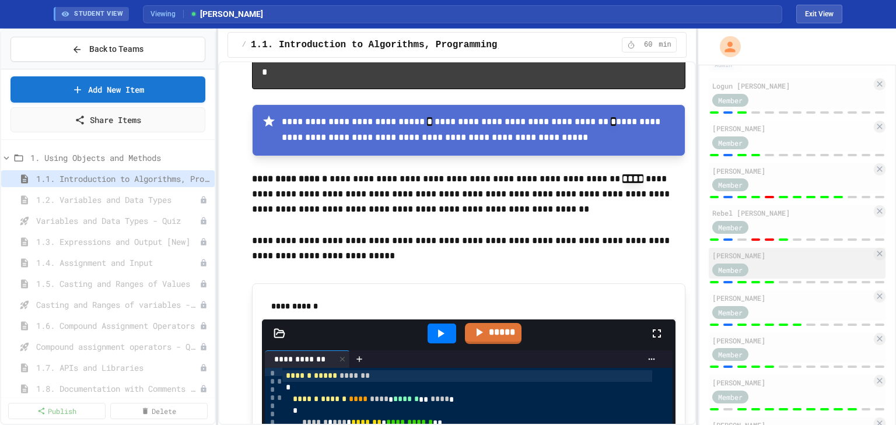
click at [796, 264] on div "Member" at bounding box center [791, 269] width 159 height 15
type input "*"
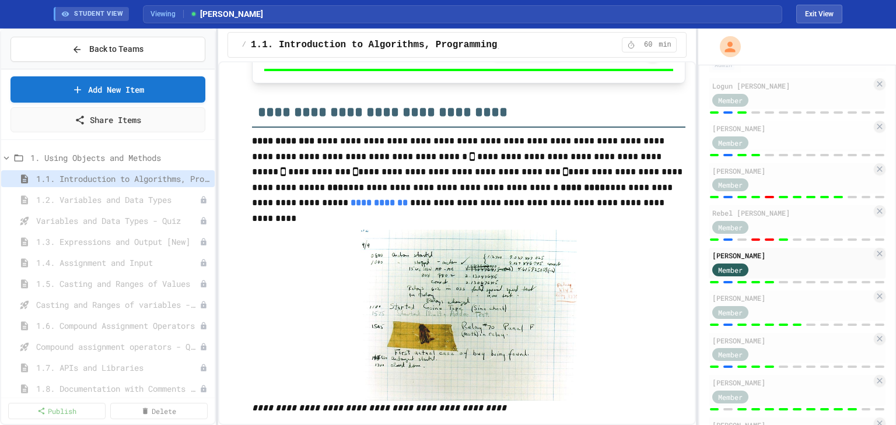
scroll to position [4012, 0]
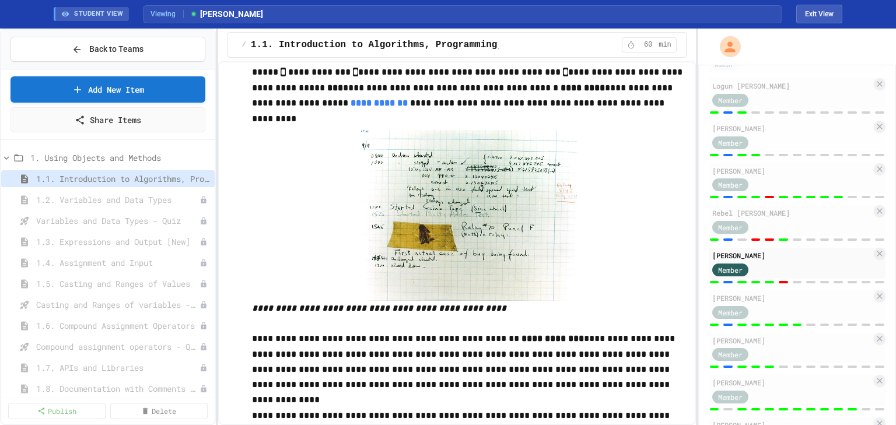
type input "*"
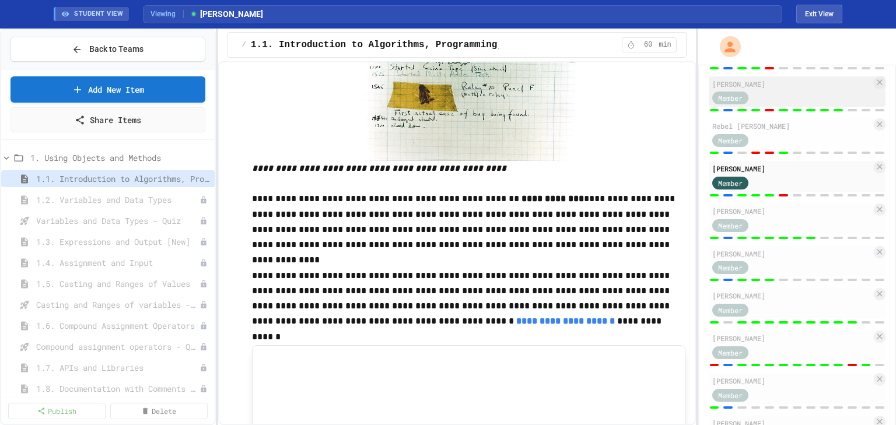
scroll to position [187, 0]
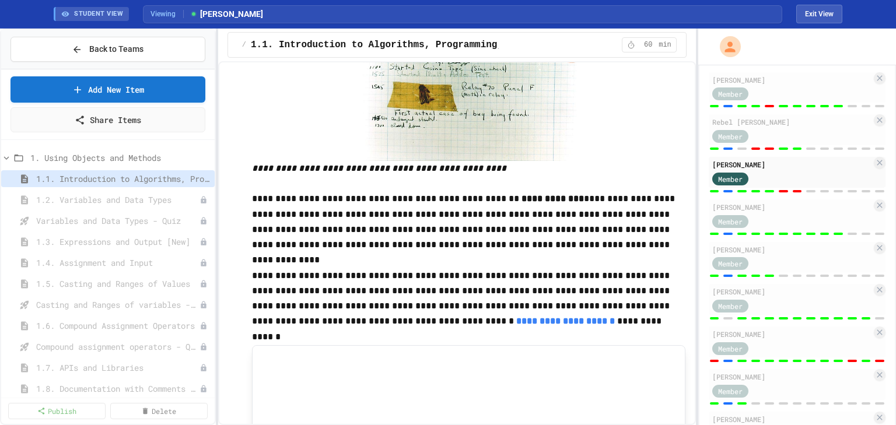
type input "*"
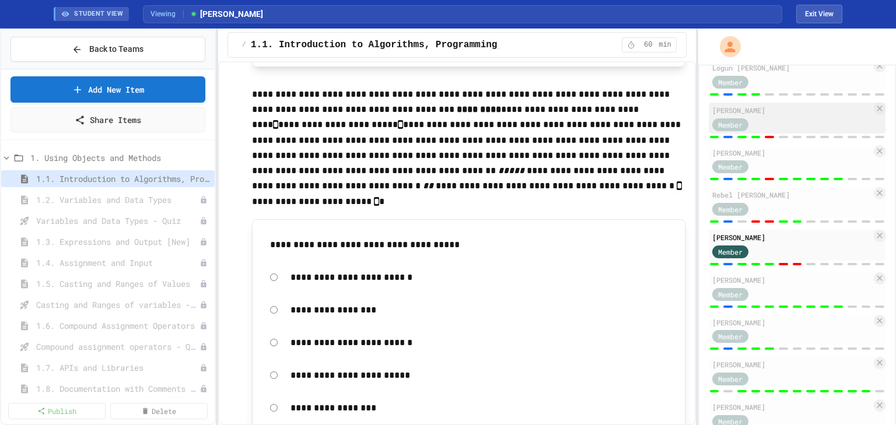
scroll to position [0, 0]
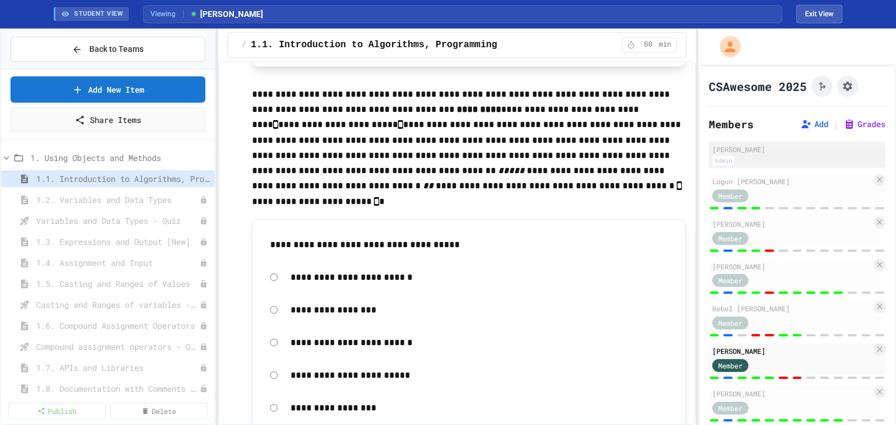
click at [791, 148] on div "[PERSON_NAME]" at bounding box center [797, 149] width 170 height 10
click at [779, 152] on div "[PERSON_NAME]" at bounding box center [797, 149] width 170 height 10
click at [92, 47] on span "Back to Teams" at bounding box center [116, 49] width 54 height 12
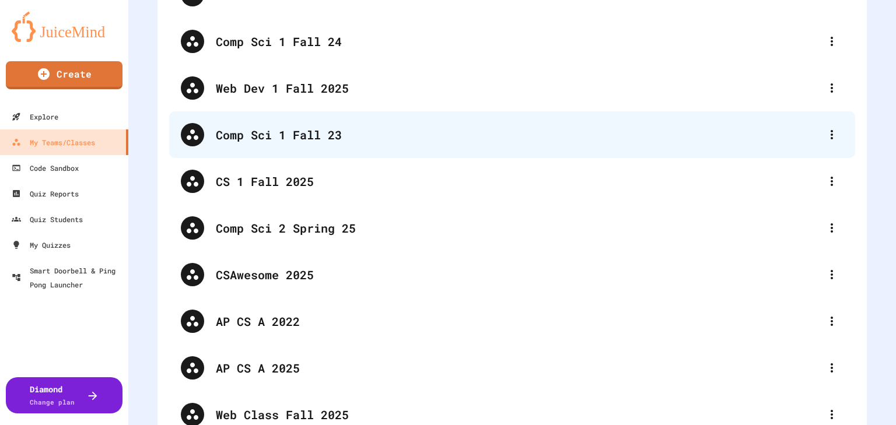
scroll to position [140, 0]
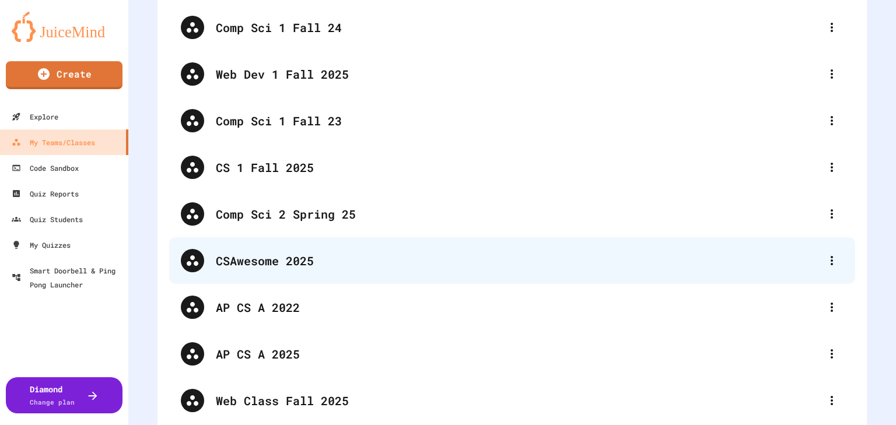
click at [276, 261] on div "CSAwesome 2025" at bounding box center [518, 260] width 604 height 17
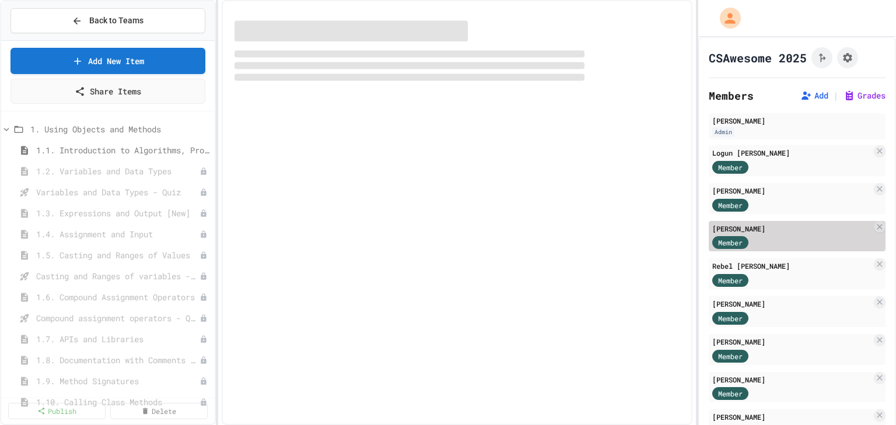
select select "***"
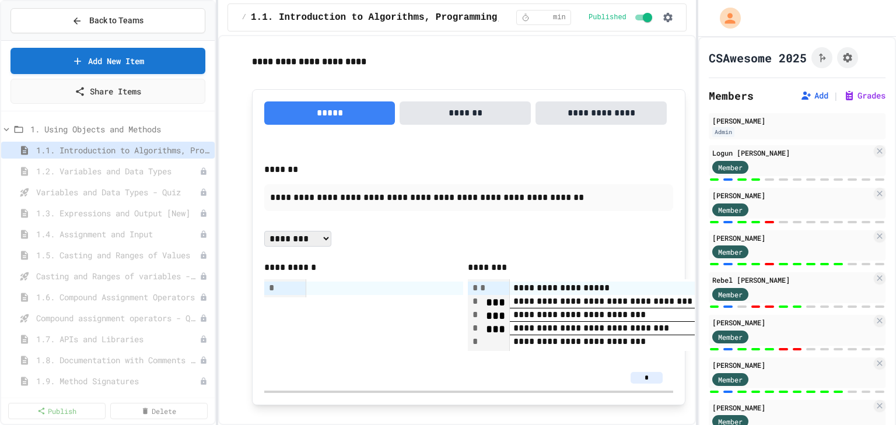
scroll to position [840, 0]
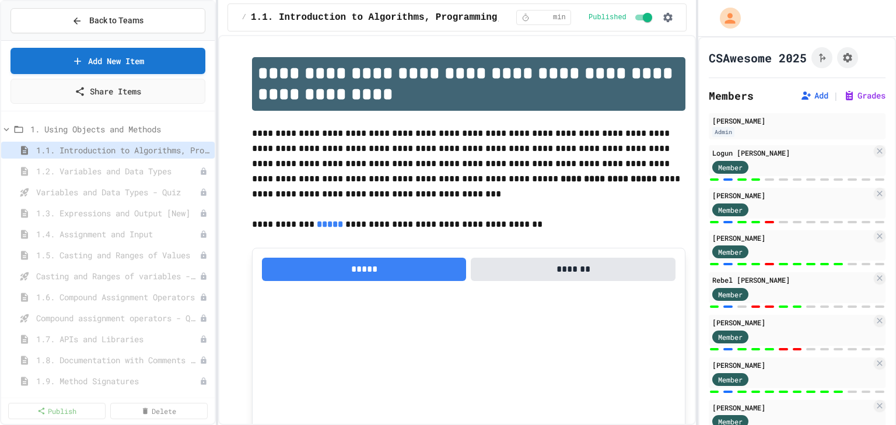
select select "***"
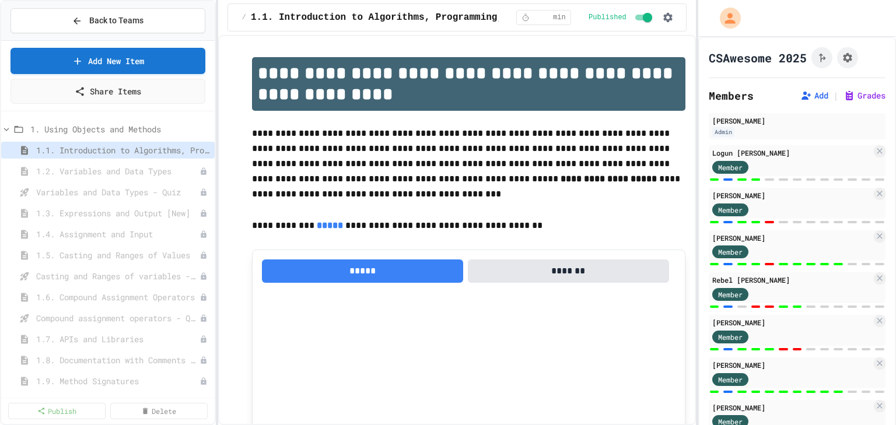
scroll to position [840, 0]
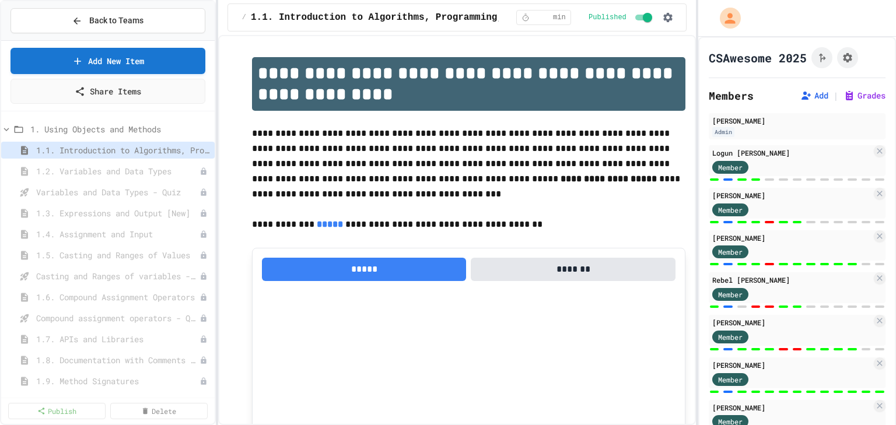
select select "***"
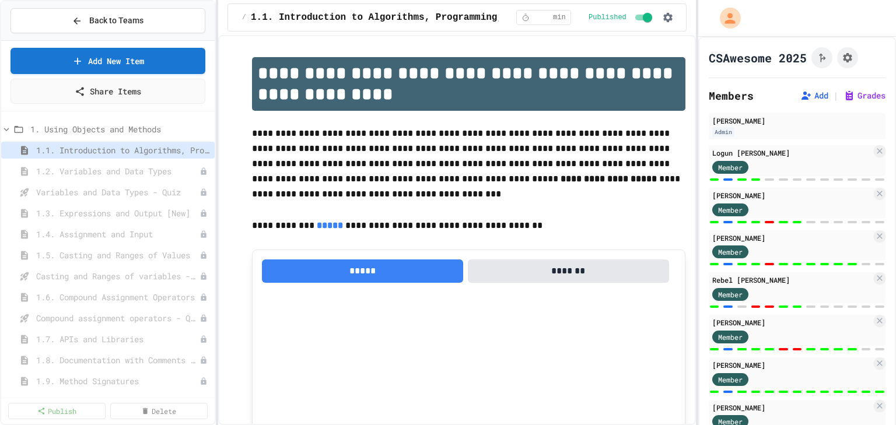
scroll to position [840, 0]
